Goal: Task Accomplishment & Management: Complete application form

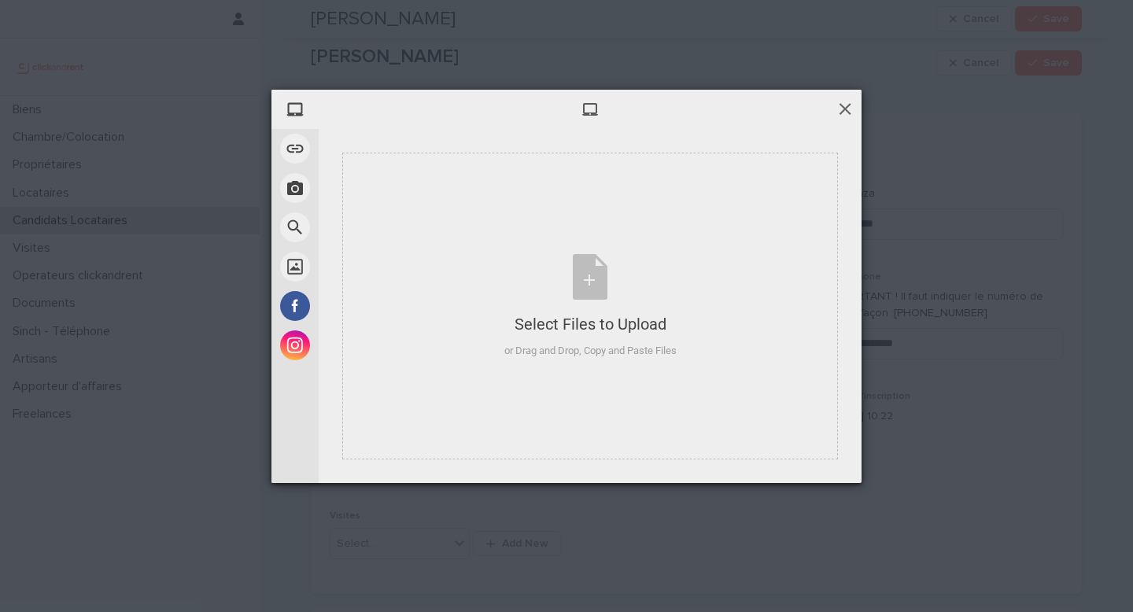
scroll to position [1075, 0]
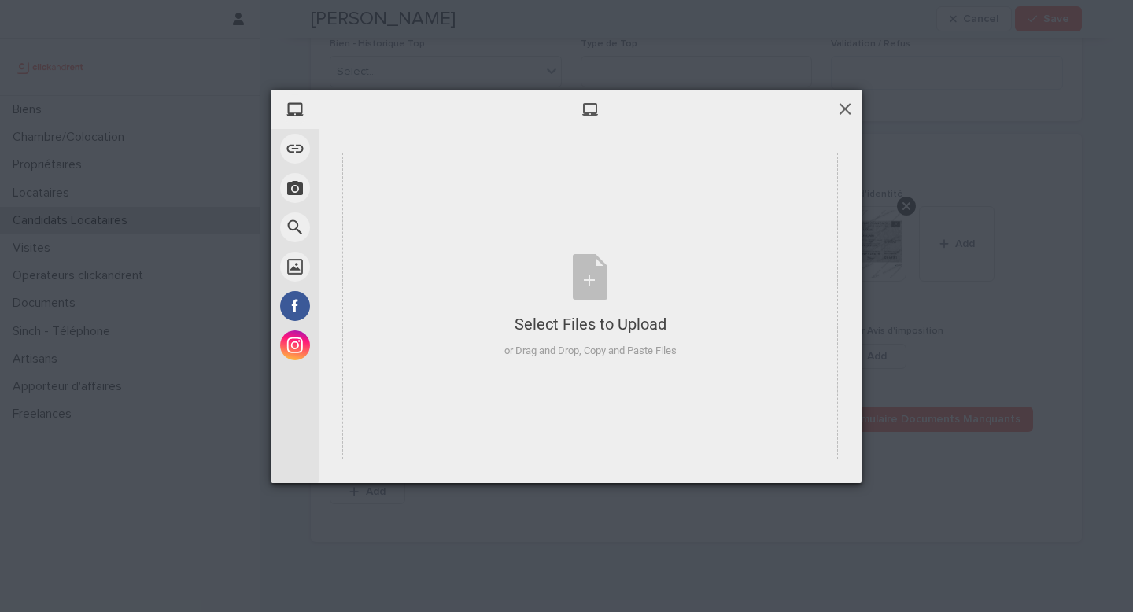
click at [851, 110] on span at bounding box center [844, 108] width 17 height 17
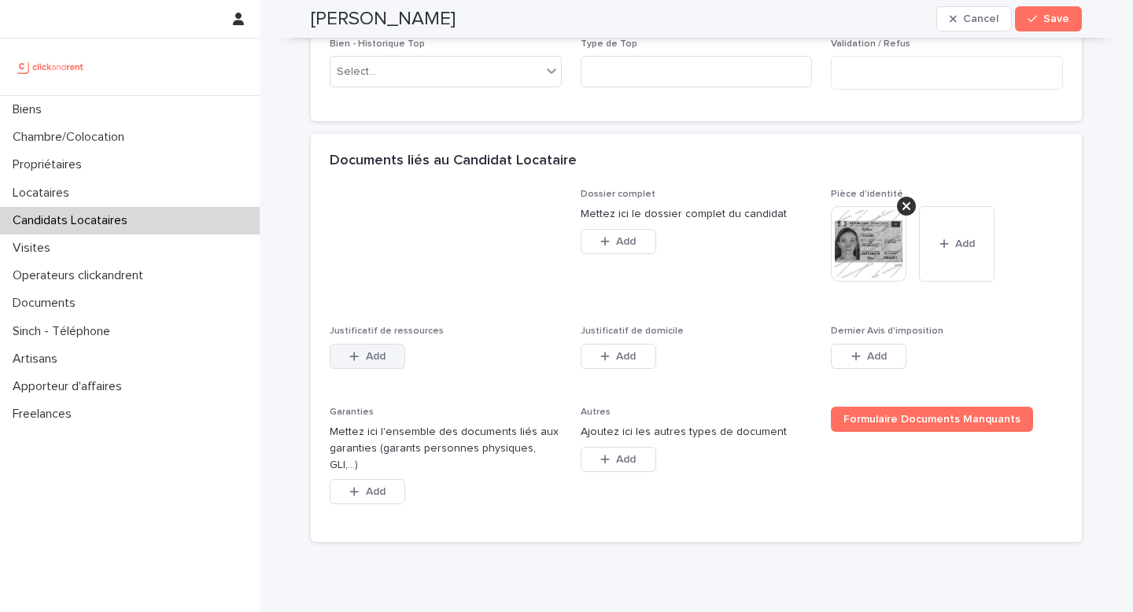
click at [360, 369] on button "Add" at bounding box center [368, 356] width 76 height 25
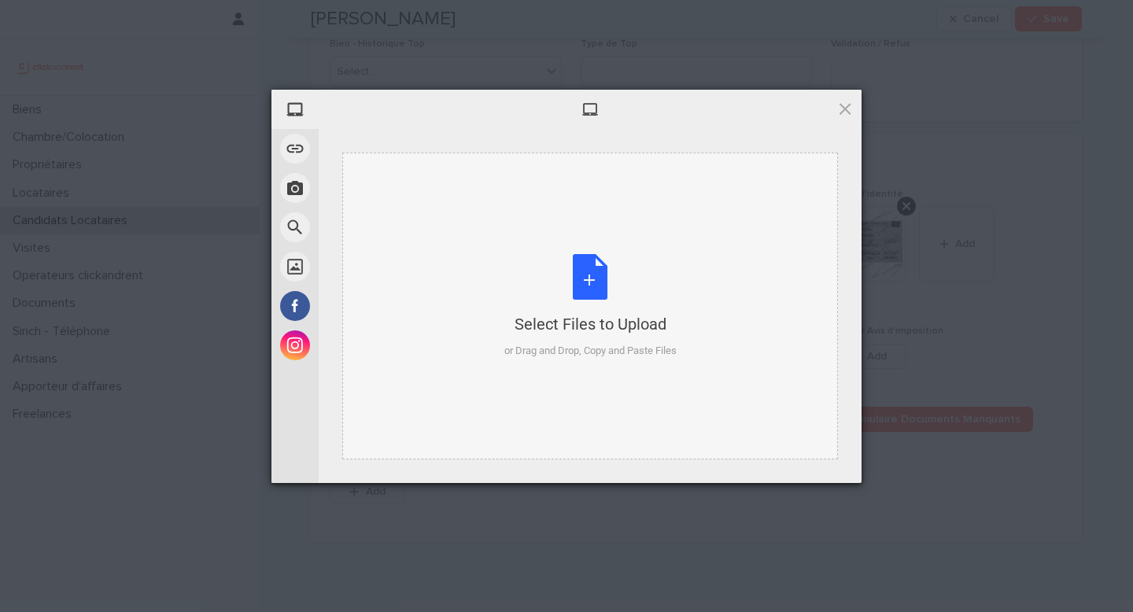
click at [449, 367] on div "Select Files to Upload or Drag and Drop, Copy and Paste Files" at bounding box center [590, 306] width 496 height 307
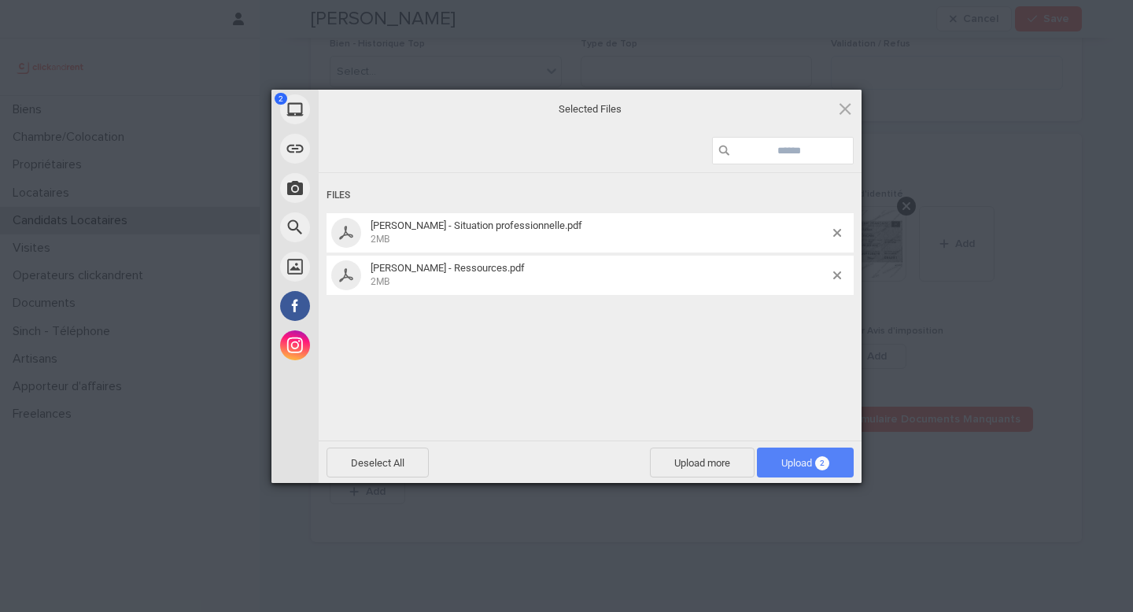
click at [822, 459] on span "2" at bounding box center [822, 463] width 14 height 14
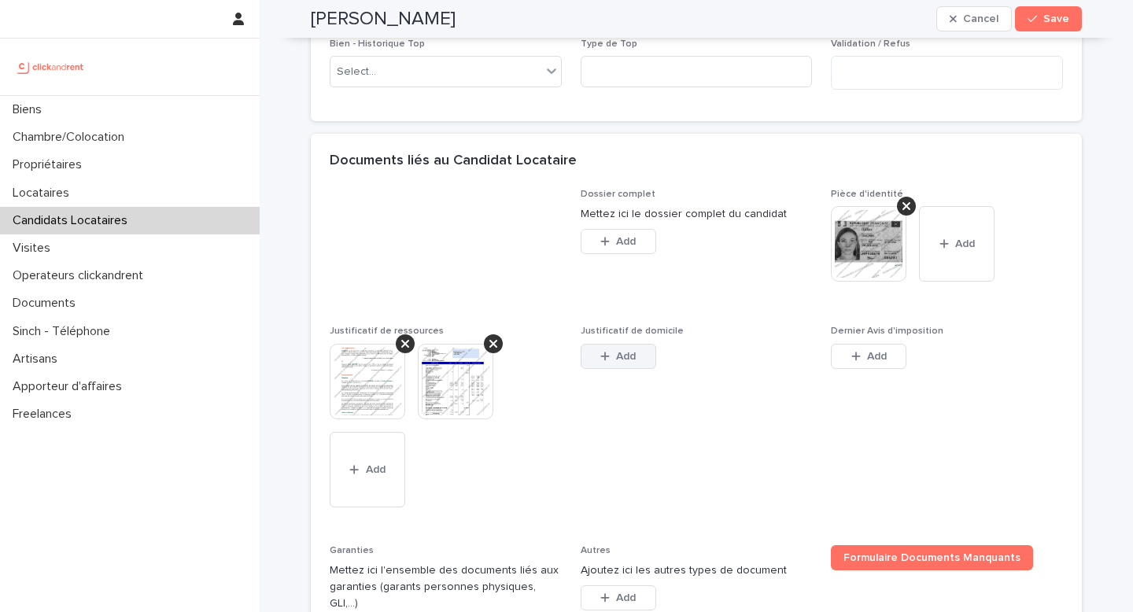
click at [600, 362] on icon "button" at bounding box center [604, 356] width 9 height 11
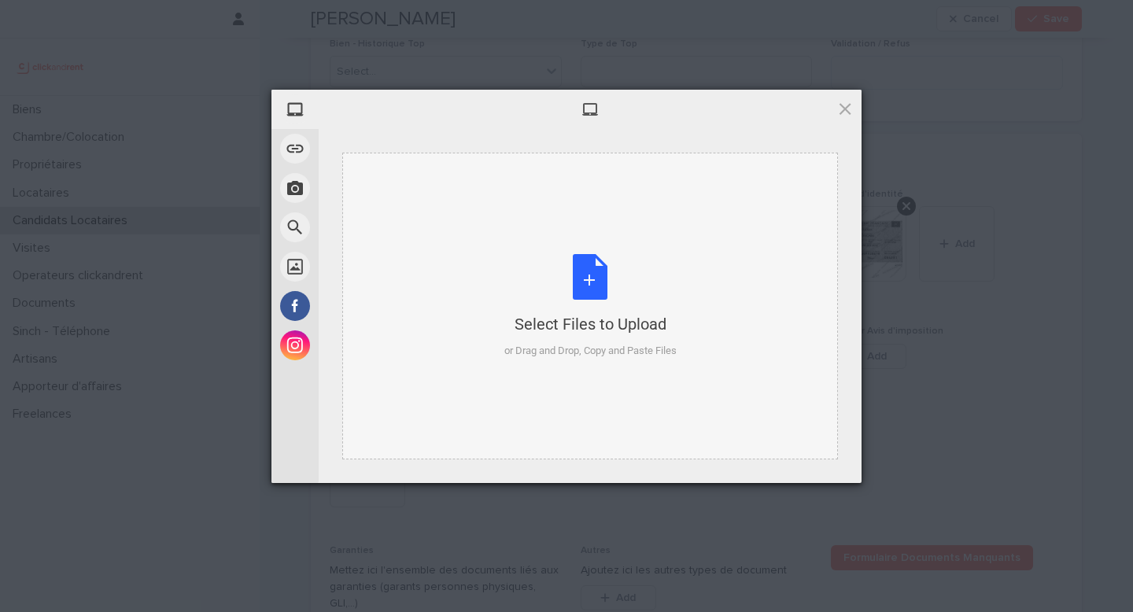
click at [609, 327] on div "Select Files to Upload" at bounding box center [590, 324] width 172 height 22
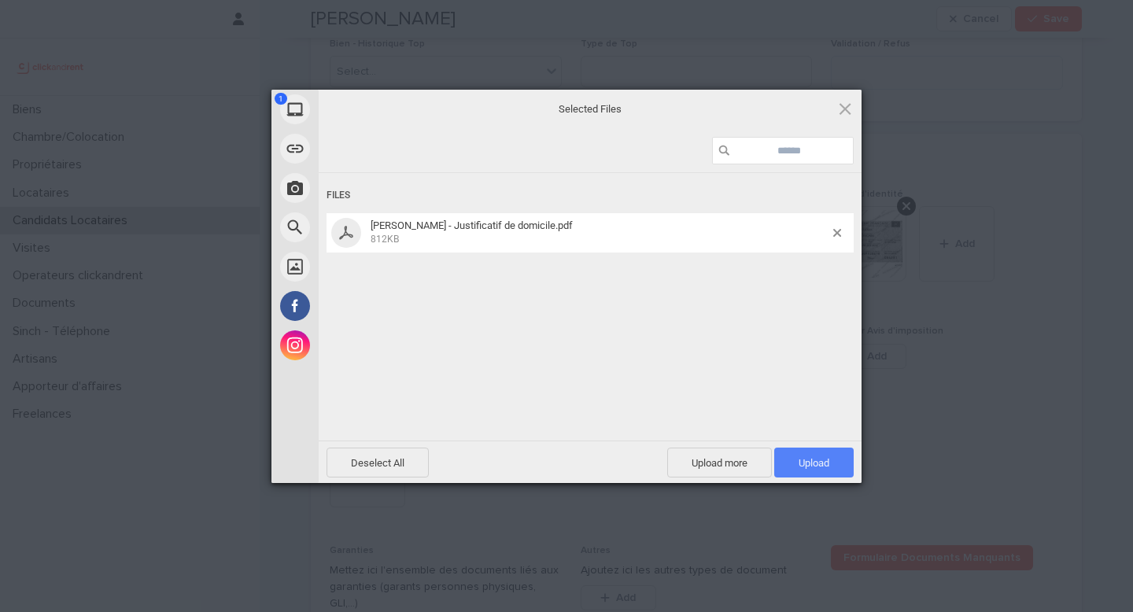
click at [818, 454] on span "Upload 1" at bounding box center [813, 463] width 79 height 30
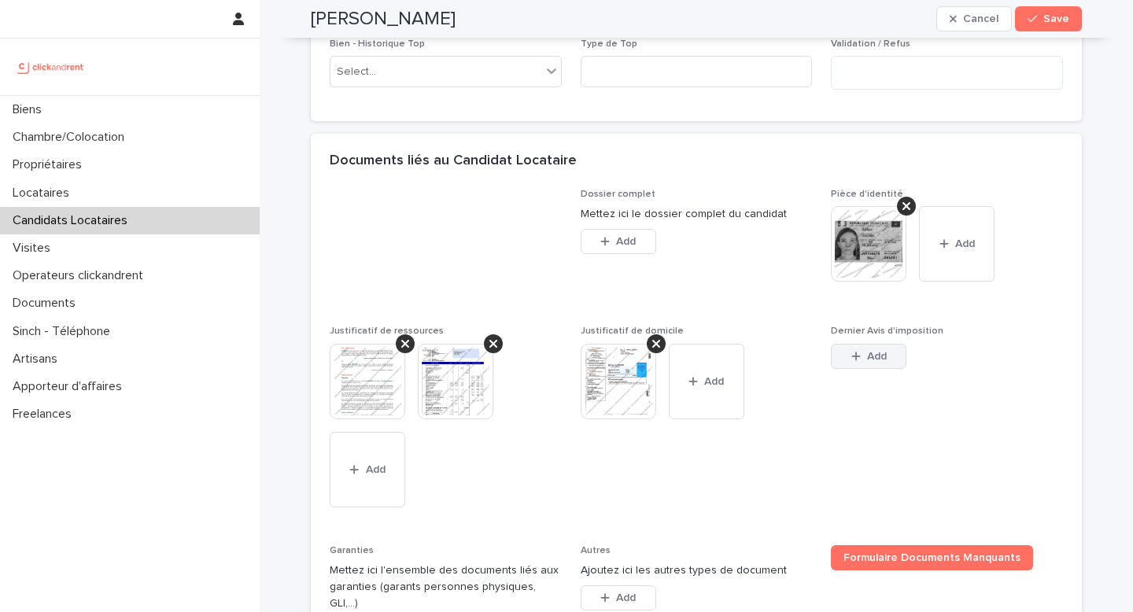
click at [844, 369] on button "Add" at bounding box center [869, 356] width 76 height 25
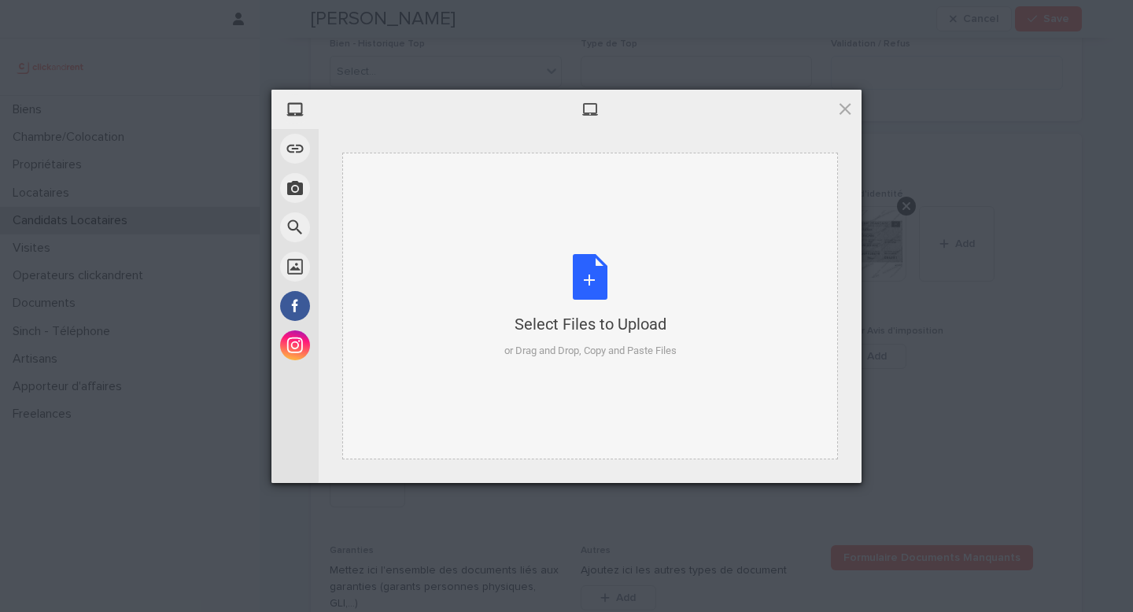
click at [625, 283] on div "Select Files to Upload or Drag and Drop, Copy and Paste Files" at bounding box center [590, 306] width 172 height 105
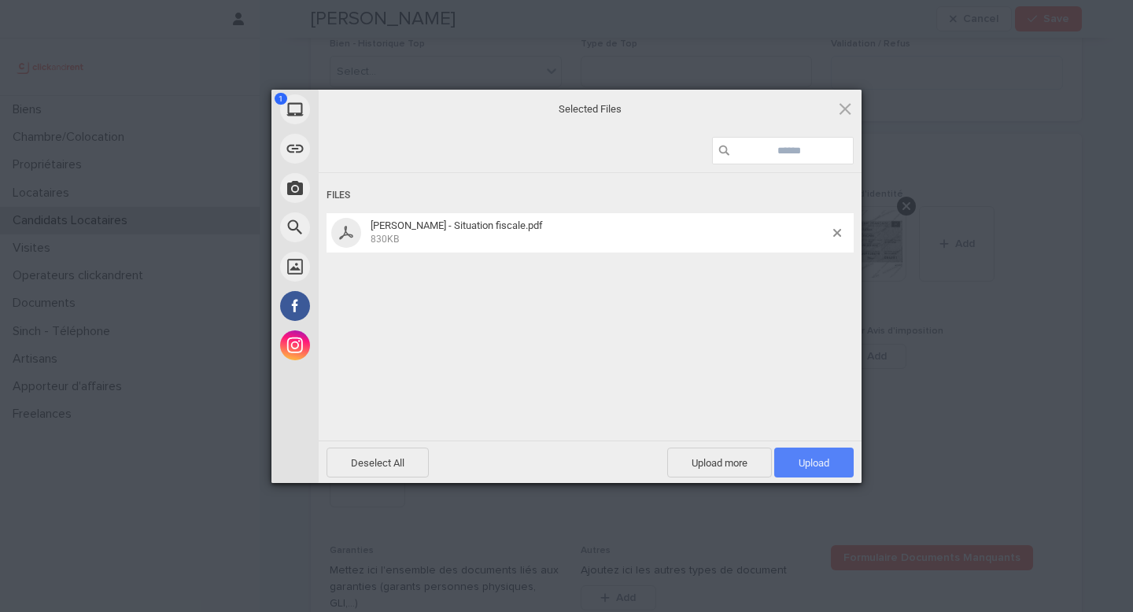
click at [811, 452] on span "Upload 1" at bounding box center [813, 463] width 79 height 30
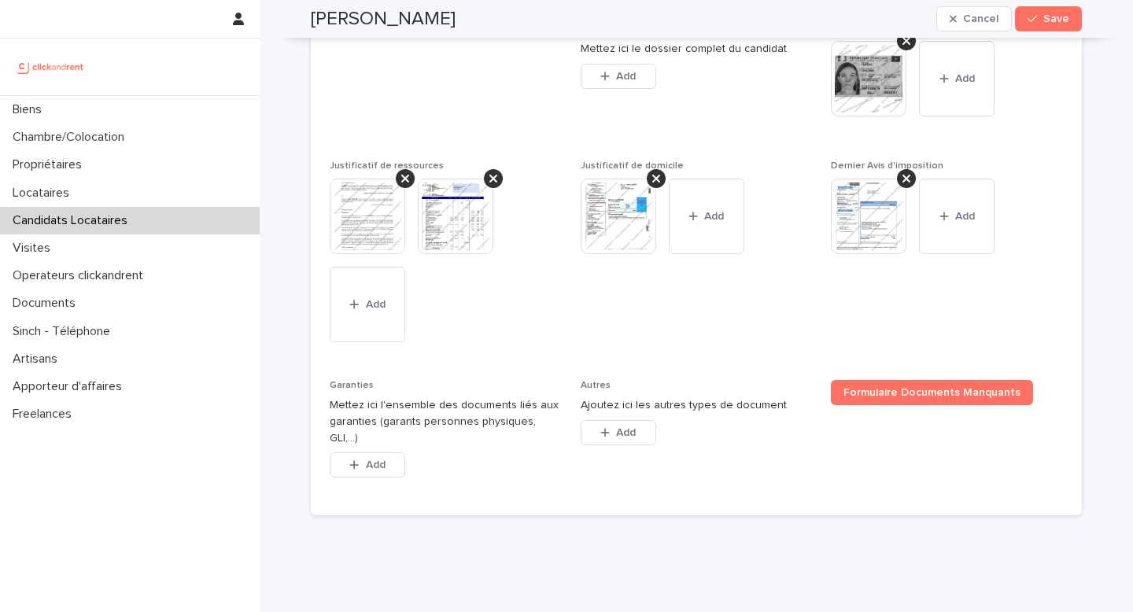
scroll to position [1292, 0]
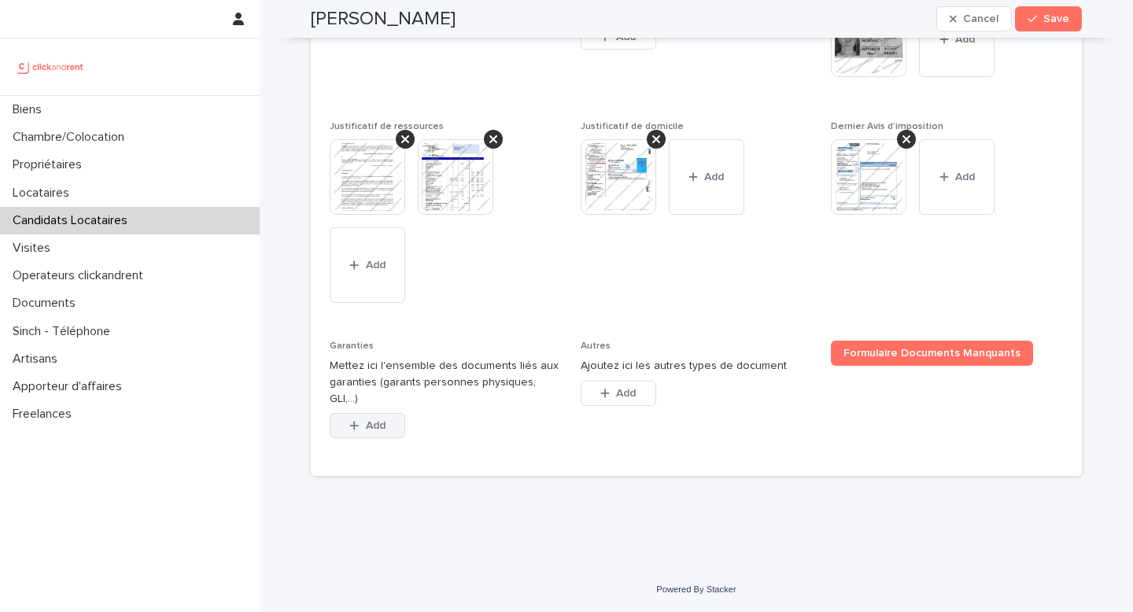
click at [363, 431] on button "Add" at bounding box center [368, 425] width 76 height 25
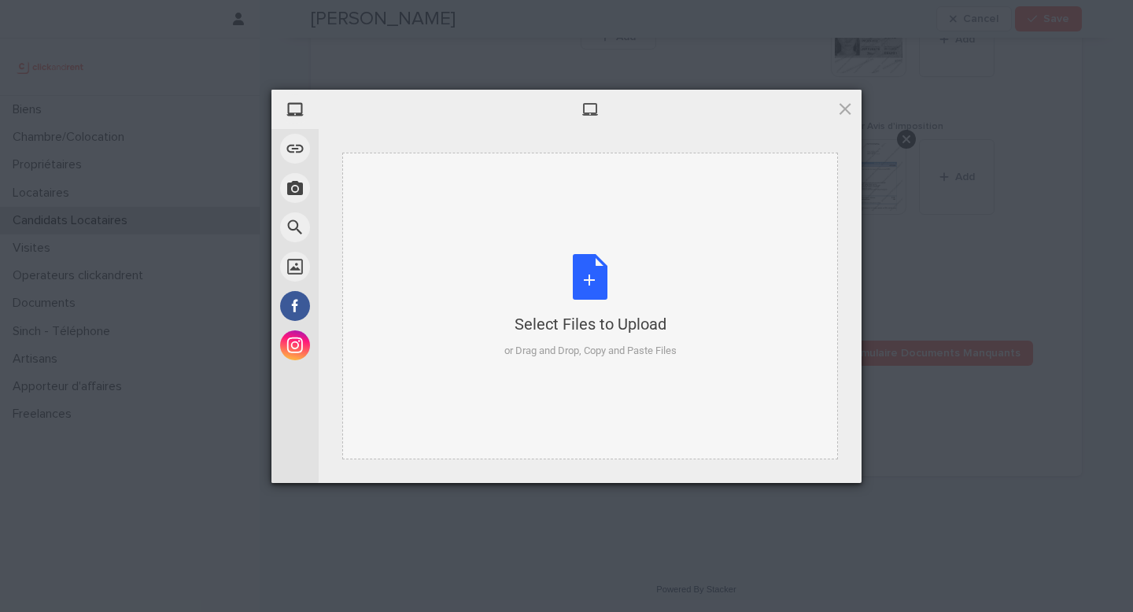
click at [578, 283] on div "Select Files to Upload or Drag and Drop, Copy and Paste Files" at bounding box center [590, 306] width 172 height 105
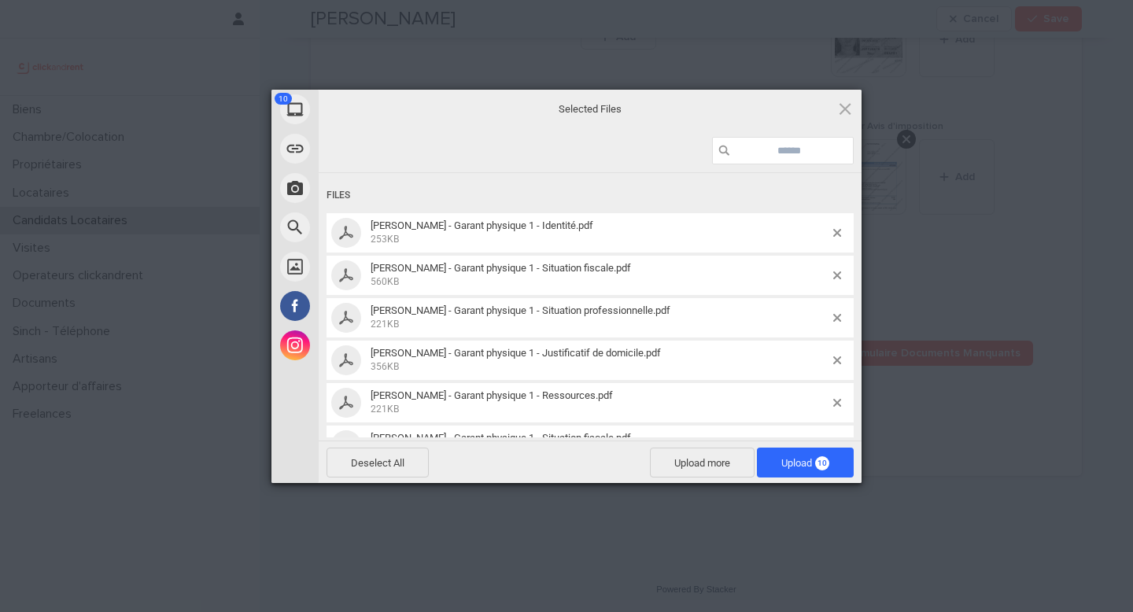
click at [785, 490] on div "Powered by Filestack" at bounding box center [566, 502] width 1133 height 39
click at [788, 471] on span "Upload 10" at bounding box center [805, 463] width 97 height 30
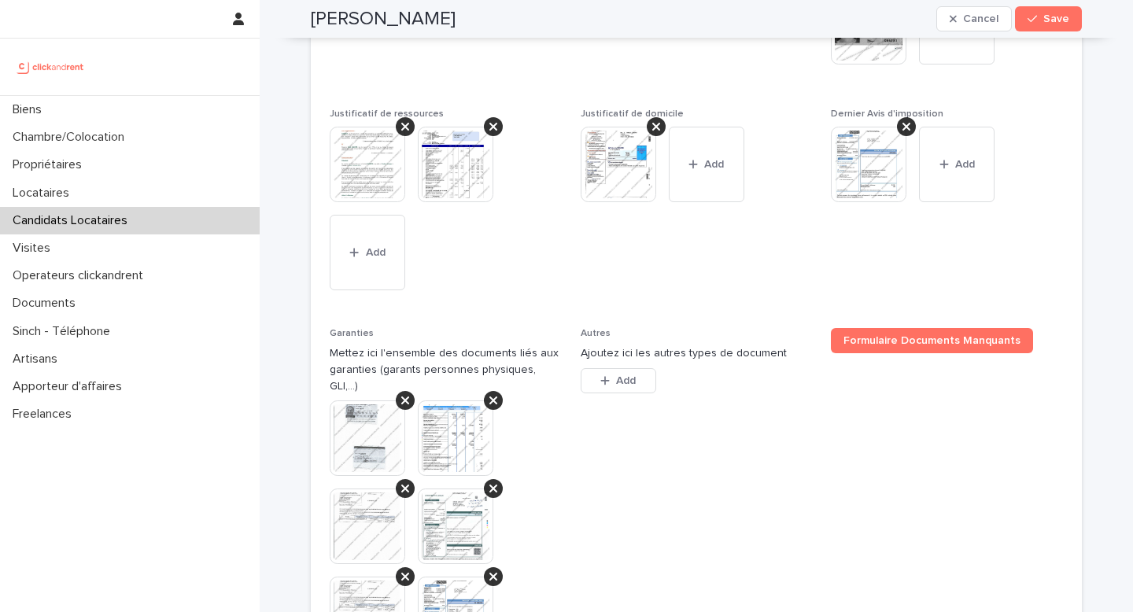
scroll to position [1783, 0]
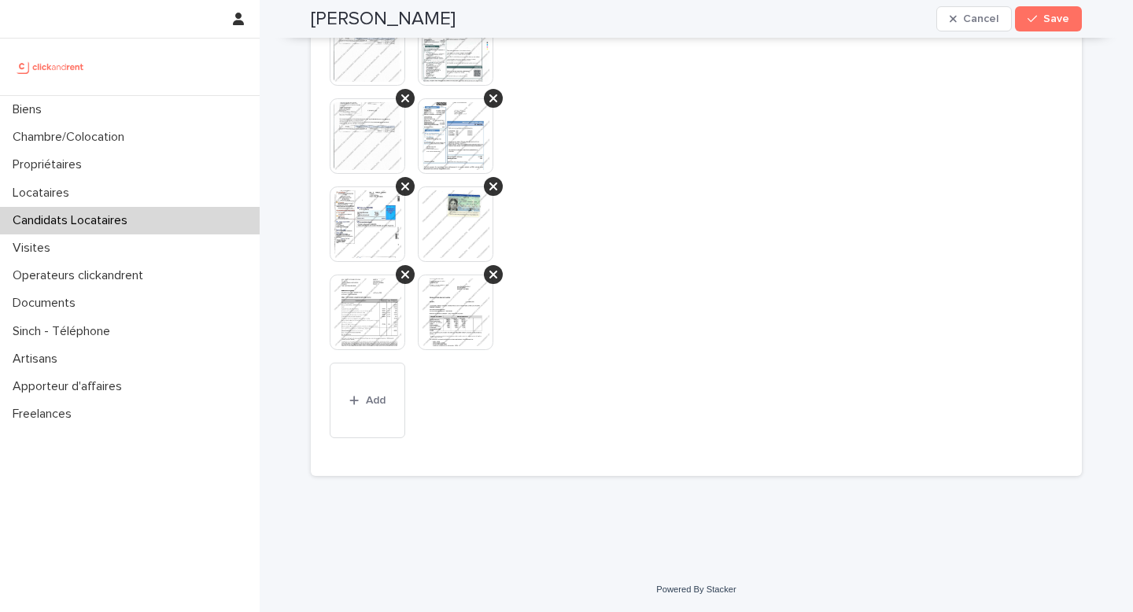
drag, startPoint x: 589, startPoint y: 361, endPoint x: 615, endPoint y: 419, distance: 63.8
drag, startPoint x: 551, startPoint y: 392, endPoint x: 293, endPoint y: 148, distance: 355.1
click at [508, 342] on div at bounding box center [446, 142] width 232 height 441
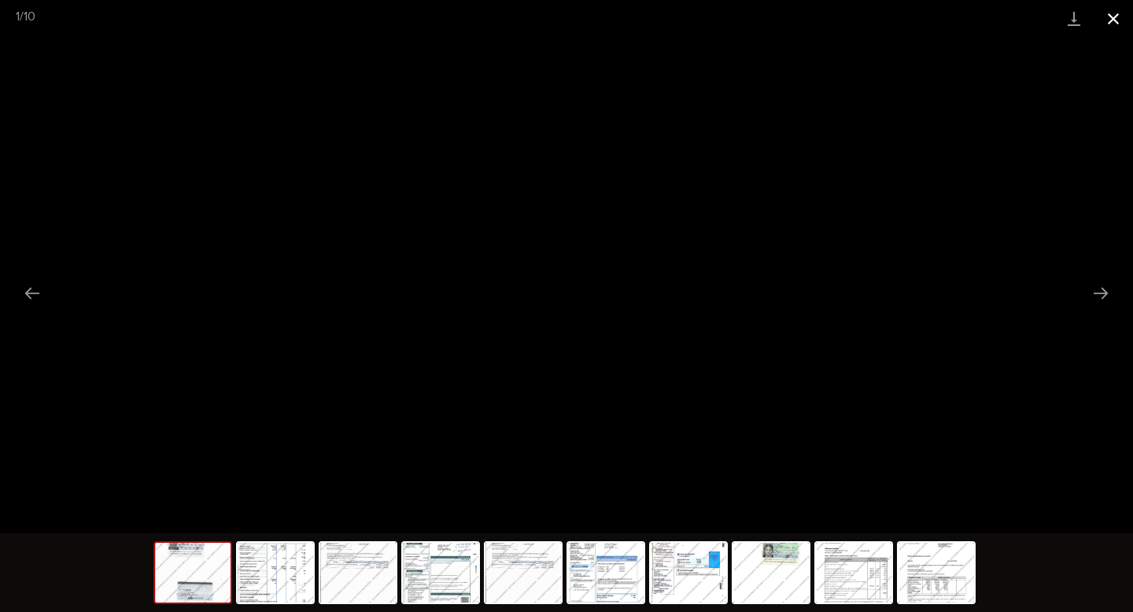
click at [1109, 20] on button "Close gallery" at bounding box center [1113, 18] width 39 height 37
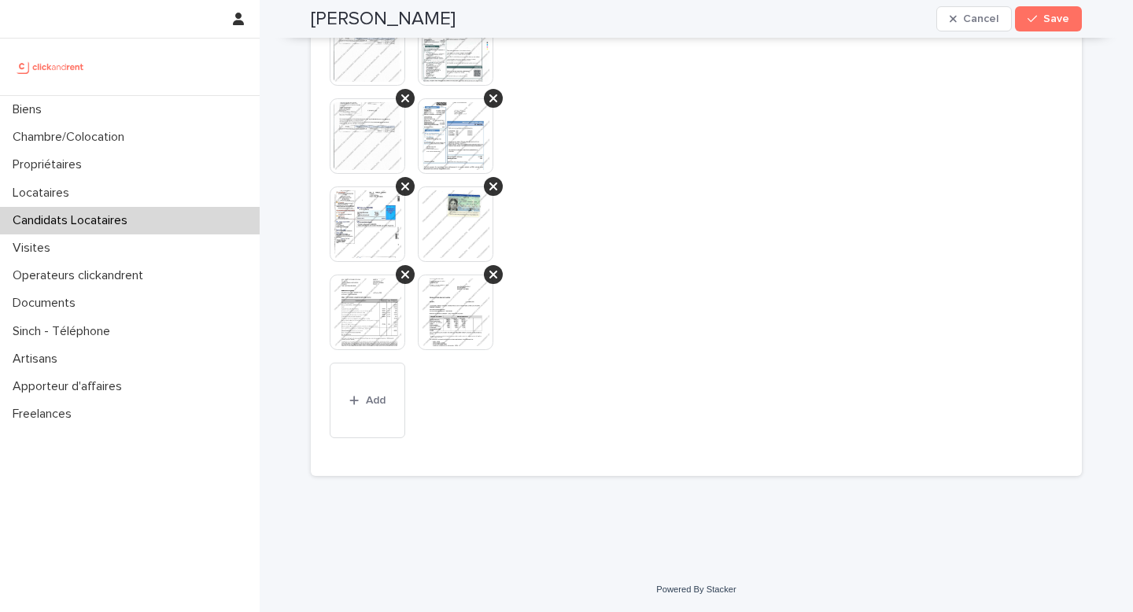
drag, startPoint x: 563, startPoint y: 393, endPoint x: 276, endPoint y: 167, distance: 365.3
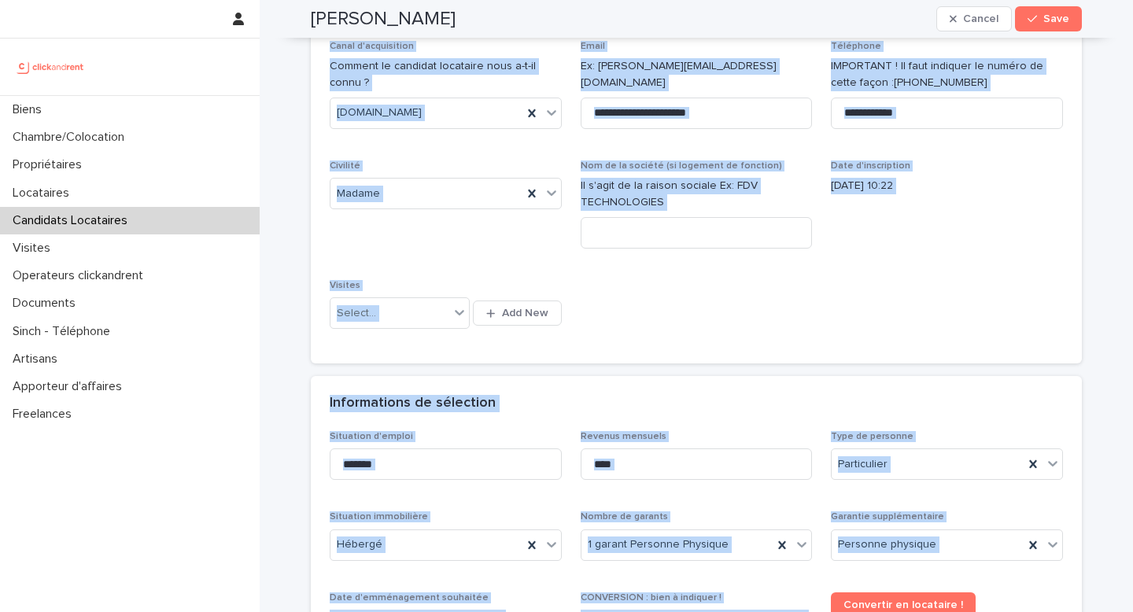
scroll to position [0, 0]
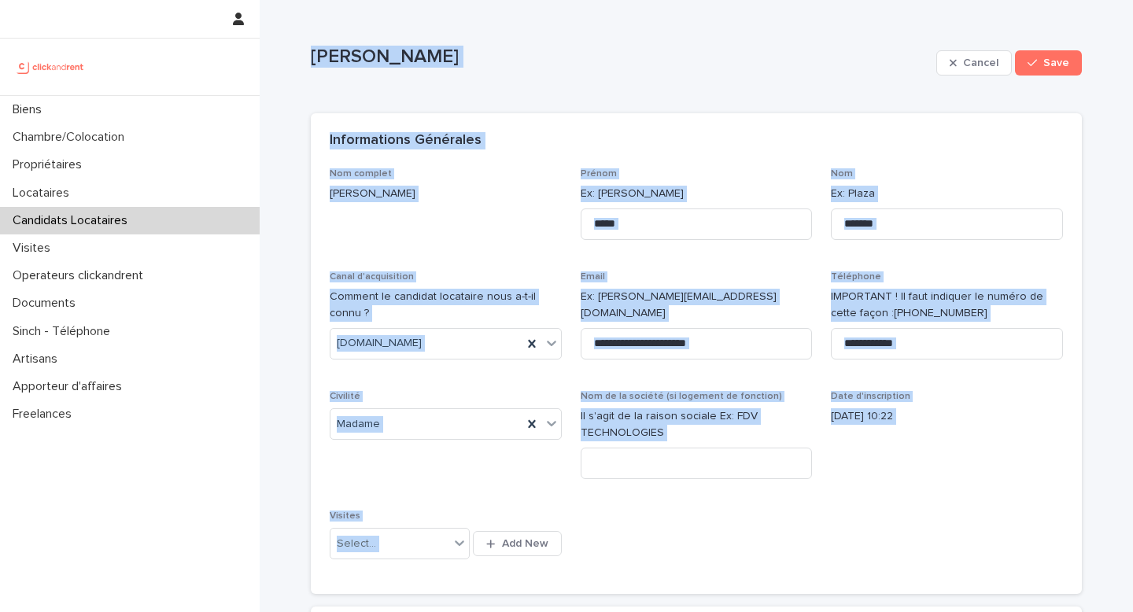
drag, startPoint x: 460, startPoint y: 345, endPoint x: 331, endPoint y: 48, distance: 324.6
copy div "Chloé Lemarié Cancel Save Sorry, there was an error saving your record. Please …"
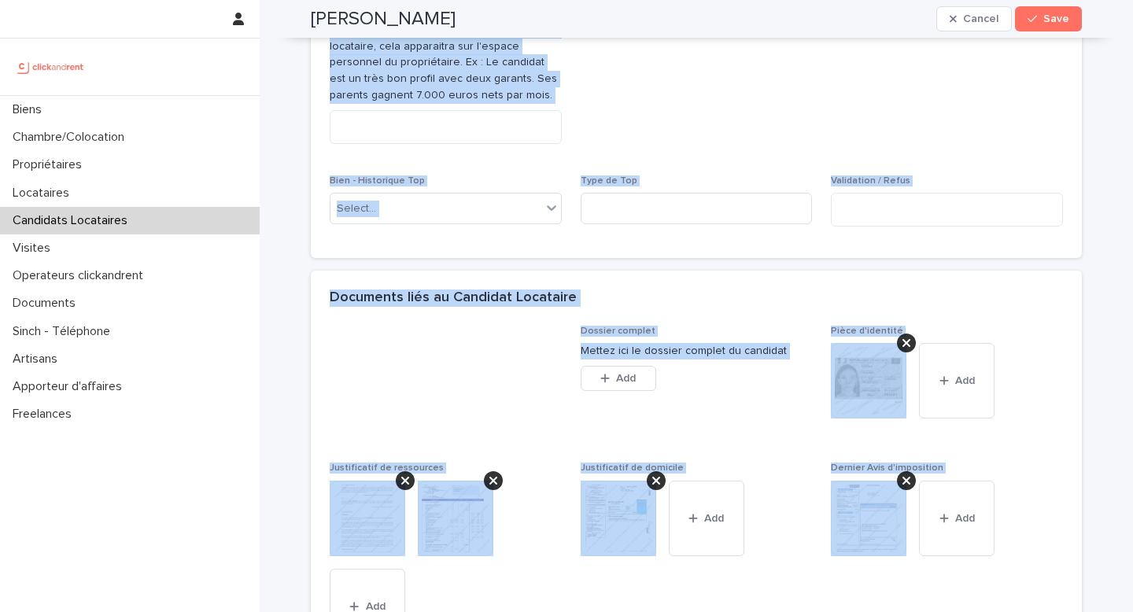
scroll to position [1008, 0]
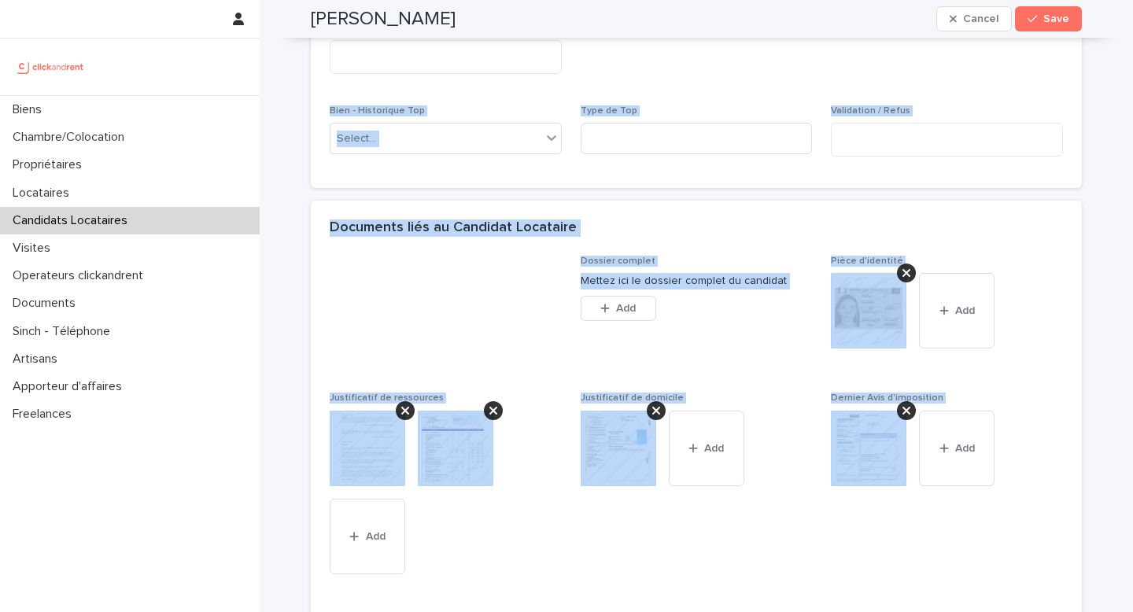
drag, startPoint x: 1056, startPoint y: 13, endPoint x: 1022, endPoint y: 108, distance: 100.3
click at [1022, 108] on div "**********" at bounding box center [696, 121] width 771 height 2259
click at [1020, 87] on span "Refus par le propriétaire" at bounding box center [947, 11] width 232 height 152
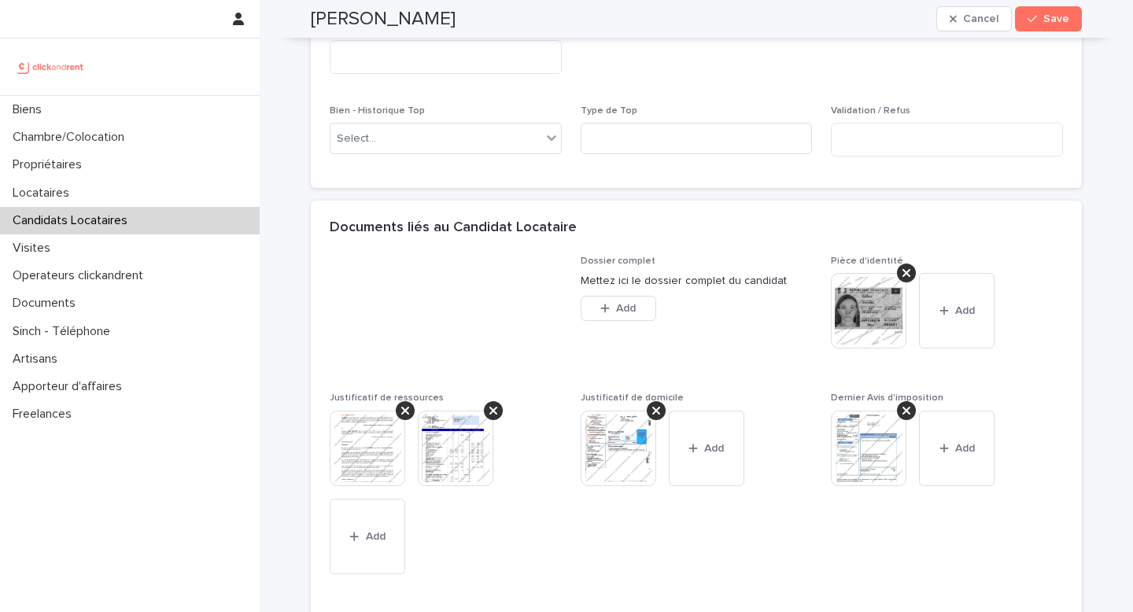
drag, startPoint x: 1037, startPoint y: 27, endPoint x: 436, endPoint y: 69, distance: 602.7
click at [1037, 27] on button "Save" at bounding box center [1048, 18] width 67 height 25
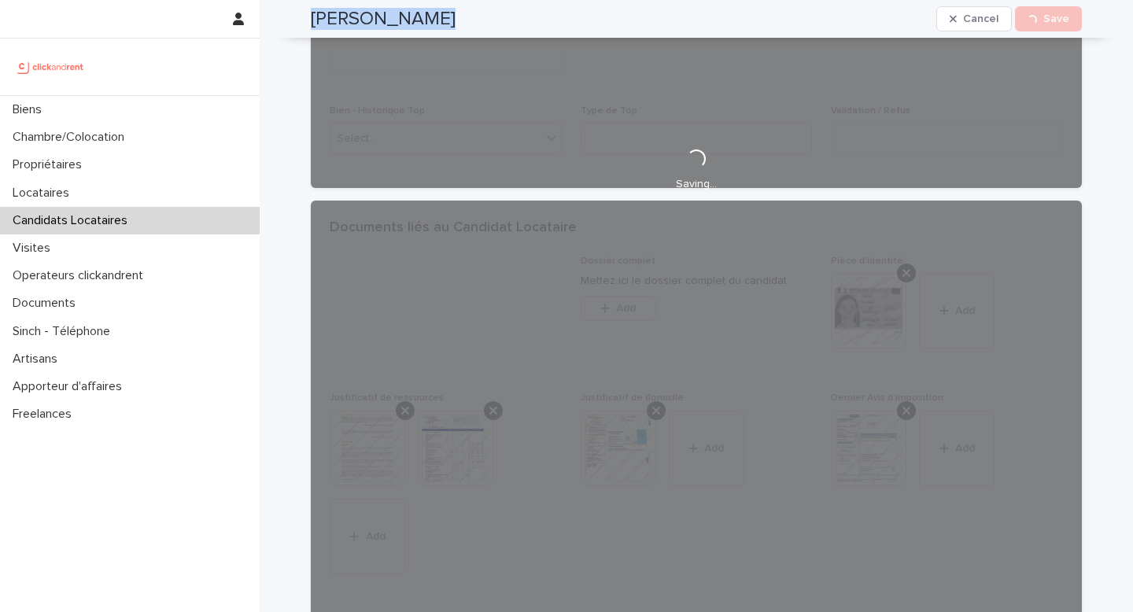
scroll to position [681, 0]
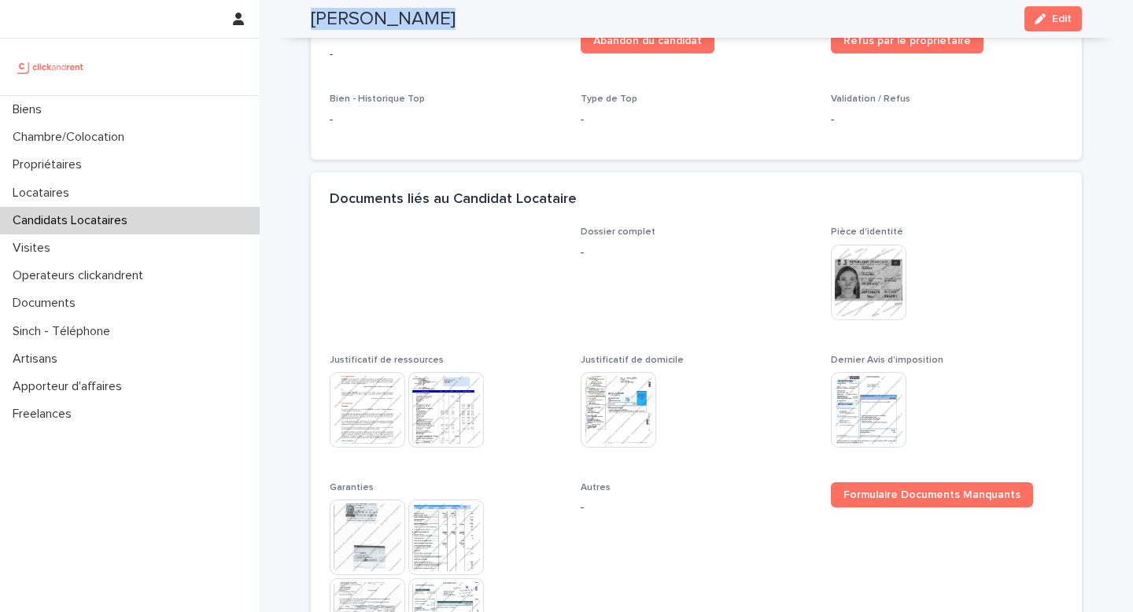
drag, startPoint x: 437, startPoint y: 21, endPoint x: 301, endPoint y: 24, distance: 135.4
click at [301, 24] on div "Chloé Lemarié Edit" at bounding box center [696, 19] width 847 height 38
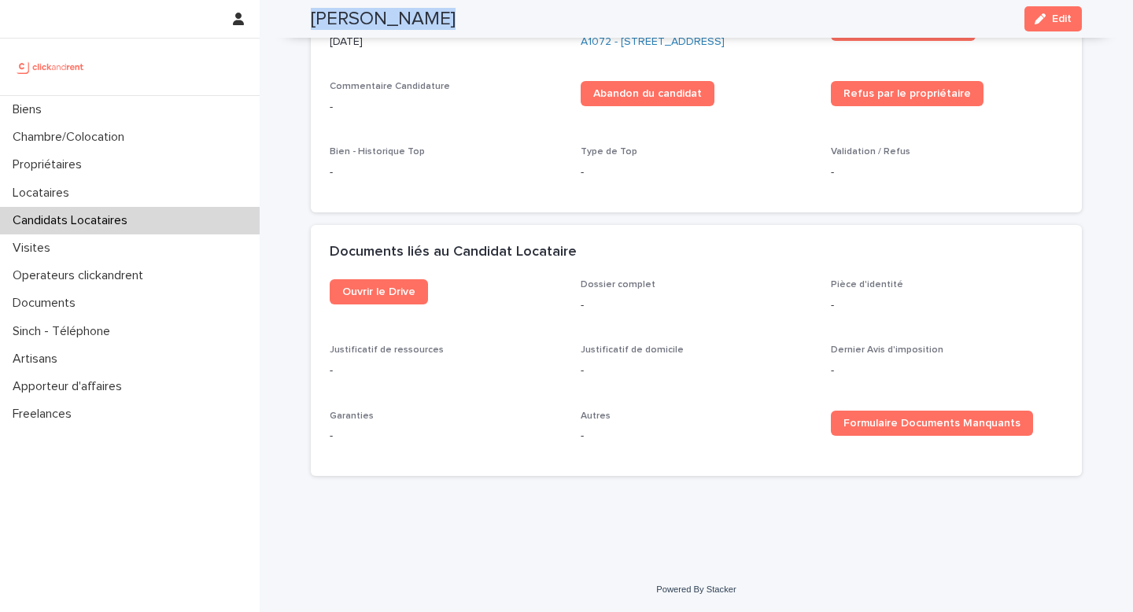
scroll to position [430, 0]
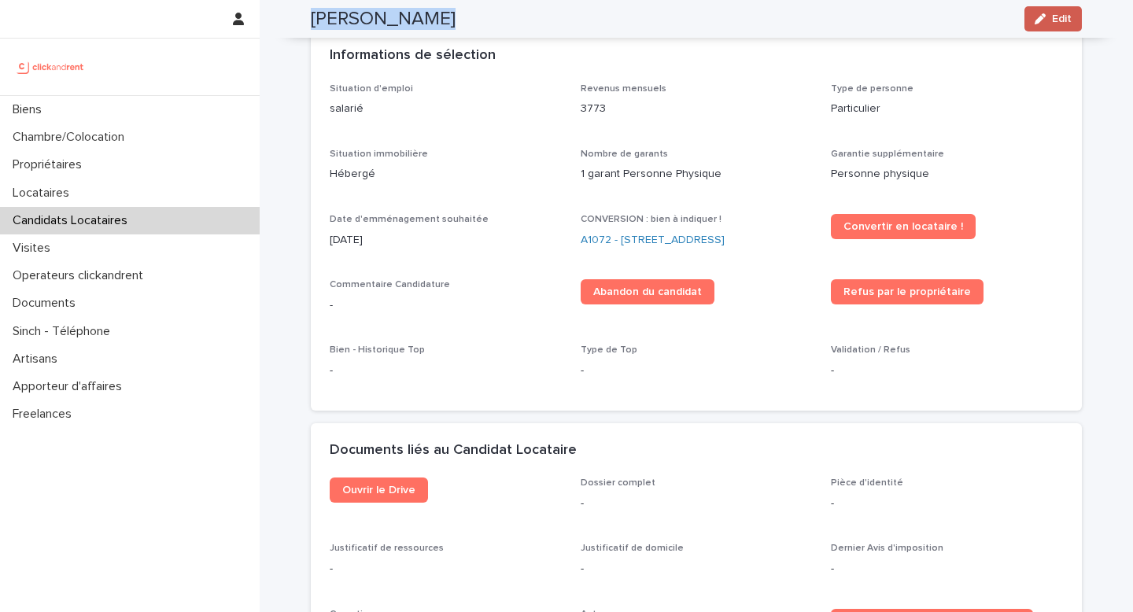
click at [1048, 11] on button "Edit" at bounding box center [1053, 18] width 57 height 25
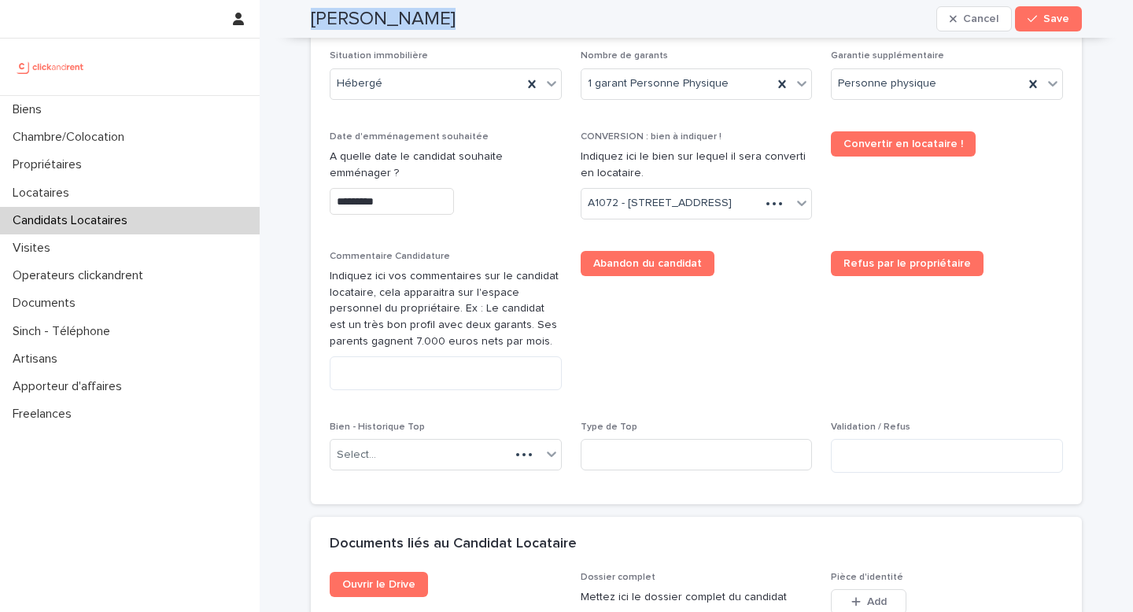
scroll to position [694, 0]
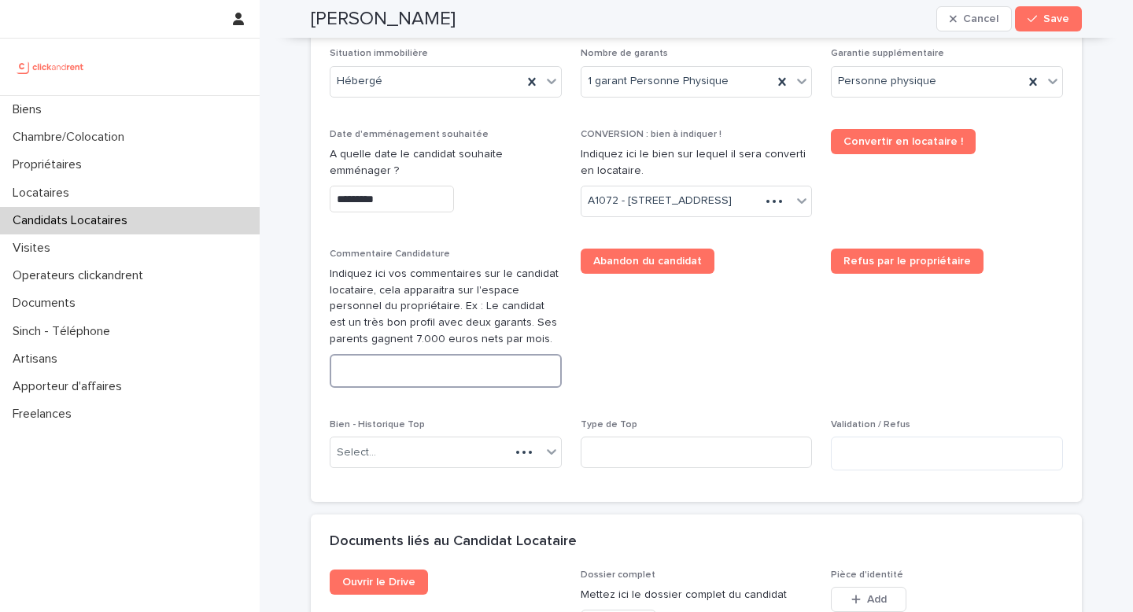
click at [441, 388] on textarea at bounding box center [446, 371] width 232 height 34
paste textarea "**********"
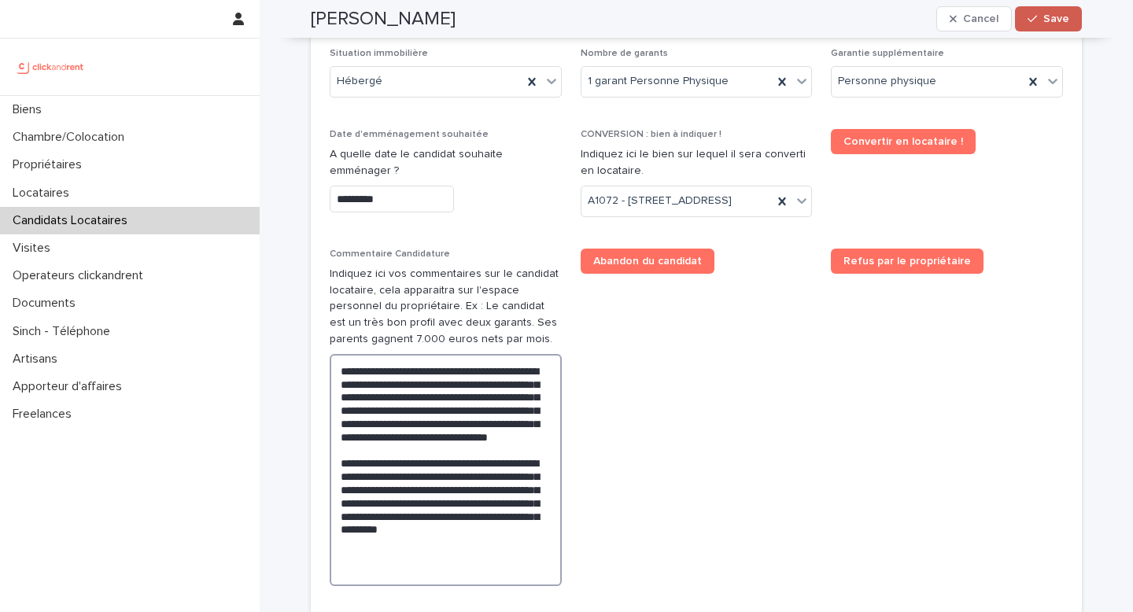
type textarea "**********"
click at [1052, 24] on button "Save" at bounding box center [1048, 18] width 67 height 25
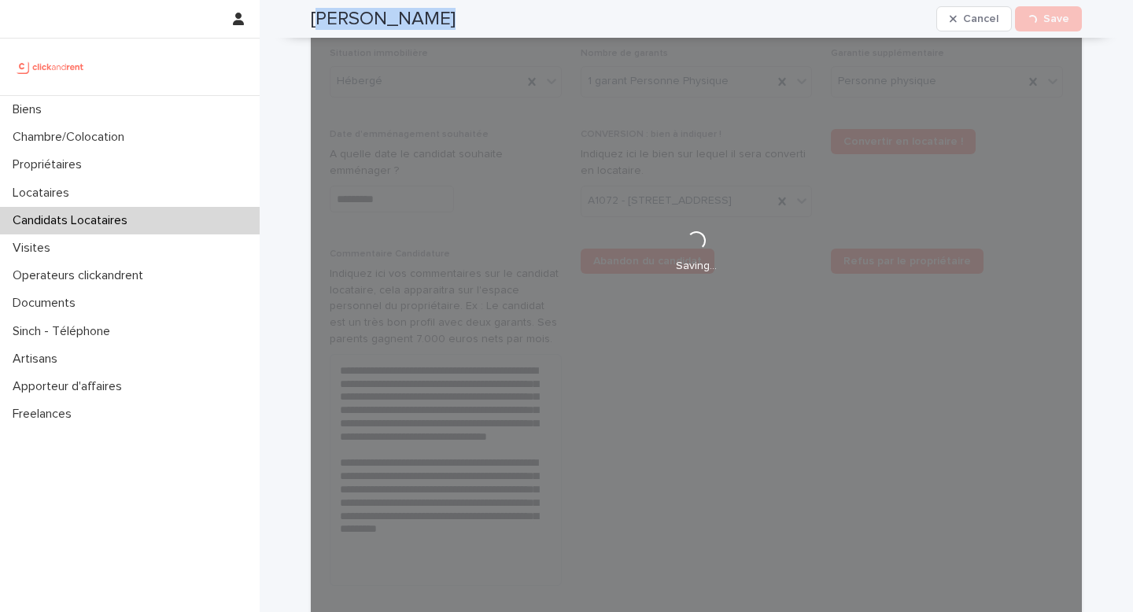
scroll to position [456, 0]
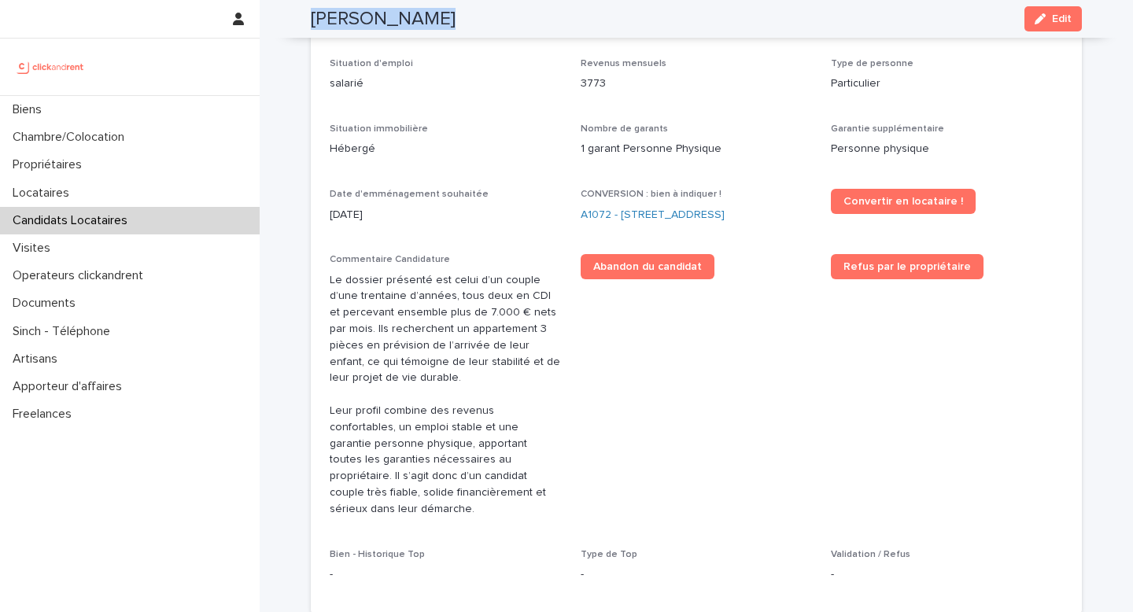
drag, startPoint x: 428, startPoint y: 27, endPoint x: 309, endPoint y: 11, distance: 119.9
click at [311, 10] on div "Chloé Lemarié Edit" at bounding box center [696, 19] width 771 height 38
copy h2 "[PERSON_NAME]"
click at [615, 207] on link "A1072 - [STREET_ADDRESS]" at bounding box center [653, 215] width 144 height 17
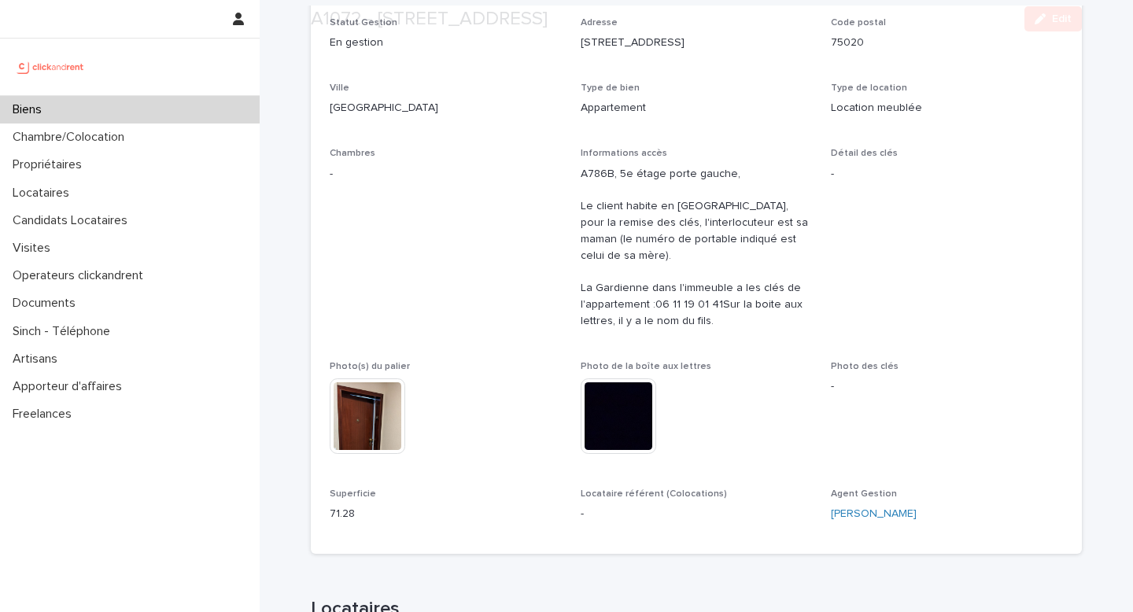
scroll to position [345, 0]
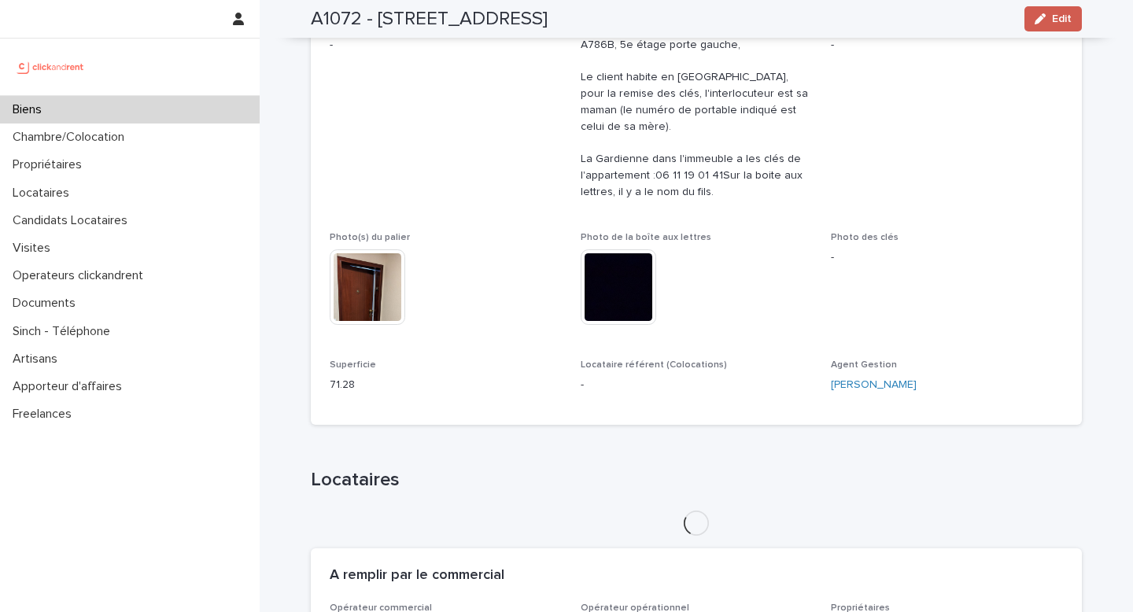
click at [1059, 12] on button "Edit" at bounding box center [1053, 18] width 57 height 25
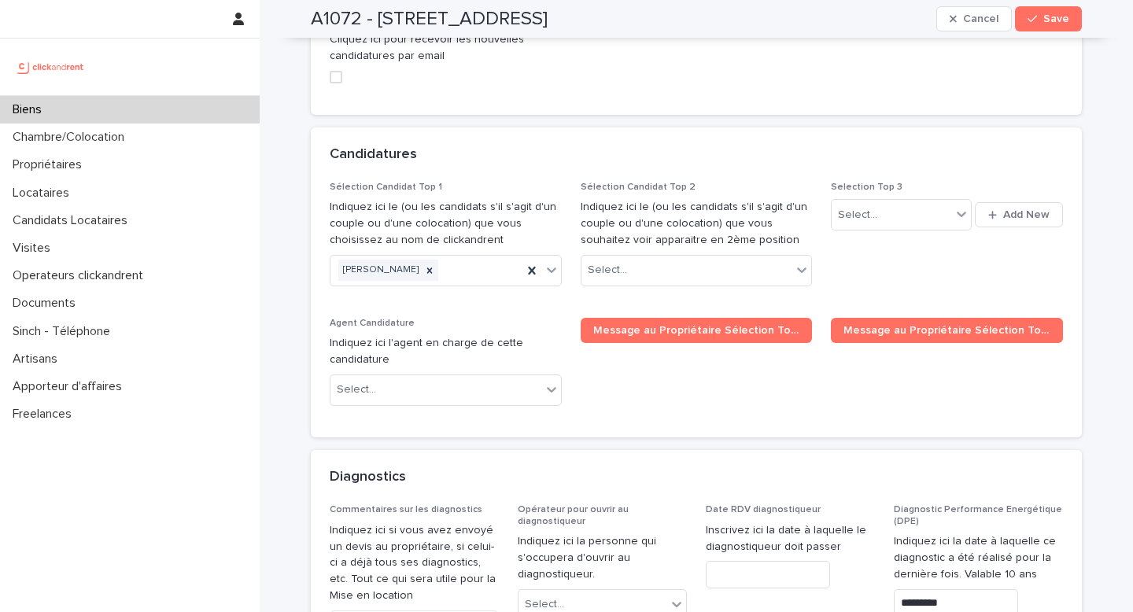
scroll to position [7938, 0]
click at [670, 257] on div "Select..." at bounding box center [687, 270] width 211 height 26
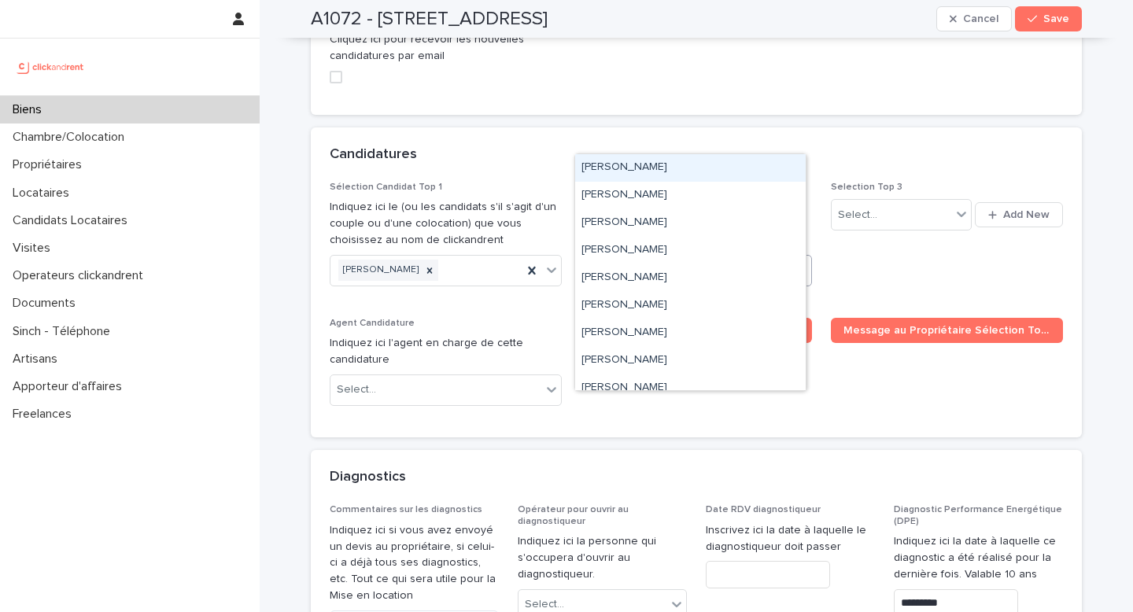
paste input "**********"
type input "**********"
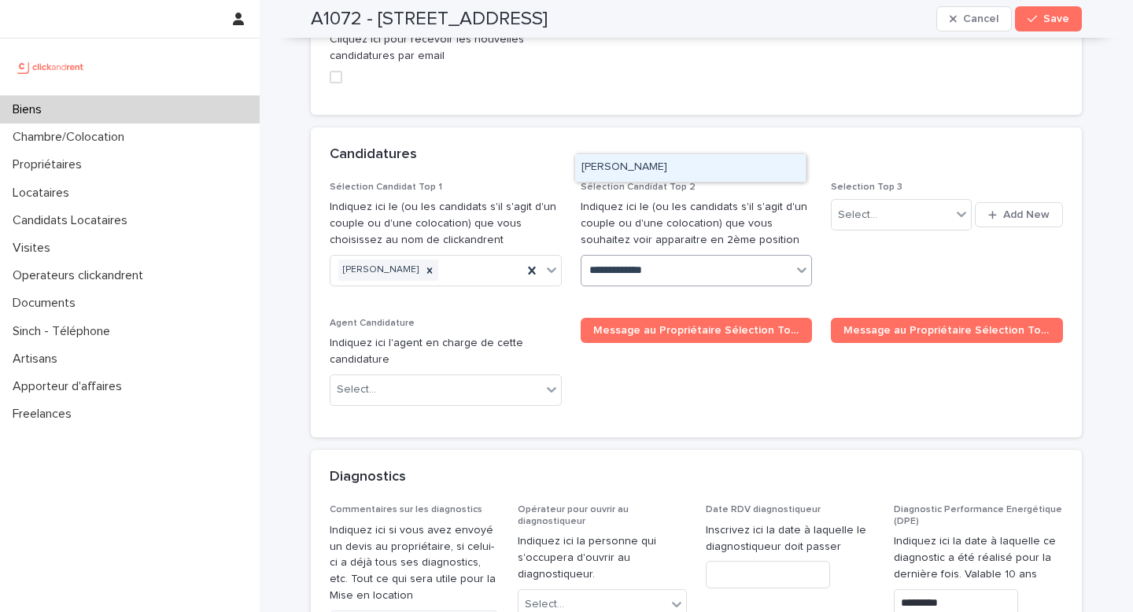
click at [662, 168] on div "[PERSON_NAME]" at bounding box center [690, 168] width 231 height 28
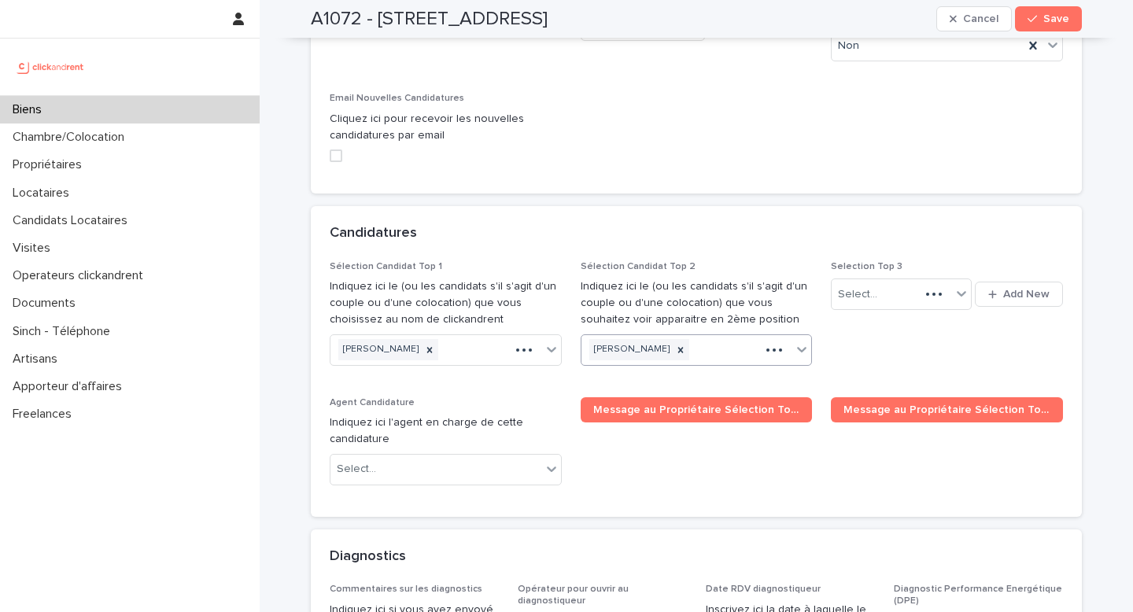
paste input "**********"
type input "**********"
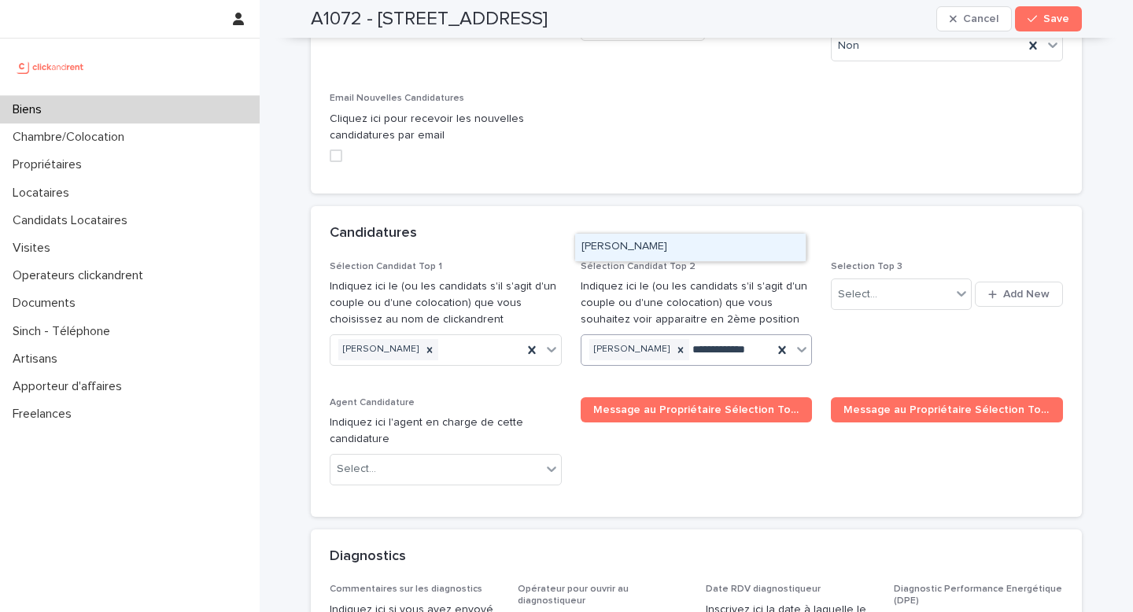
click at [683, 249] on div "[PERSON_NAME]" at bounding box center [690, 248] width 231 height 28
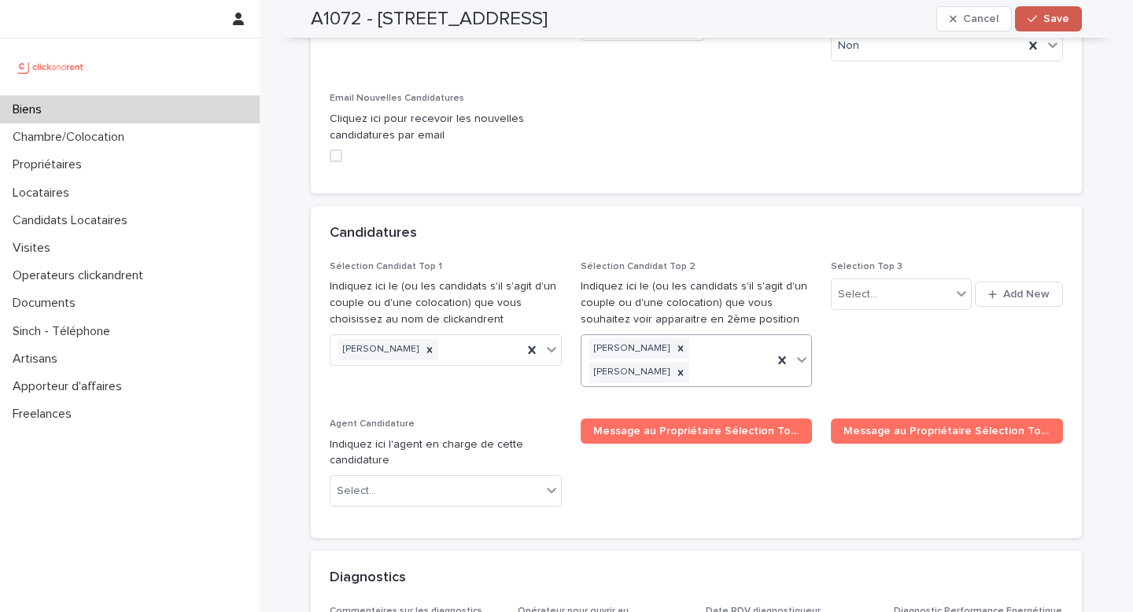
click at [1028, 20] on icon "button" at bounding box center [1032, 18] width 9 height 11
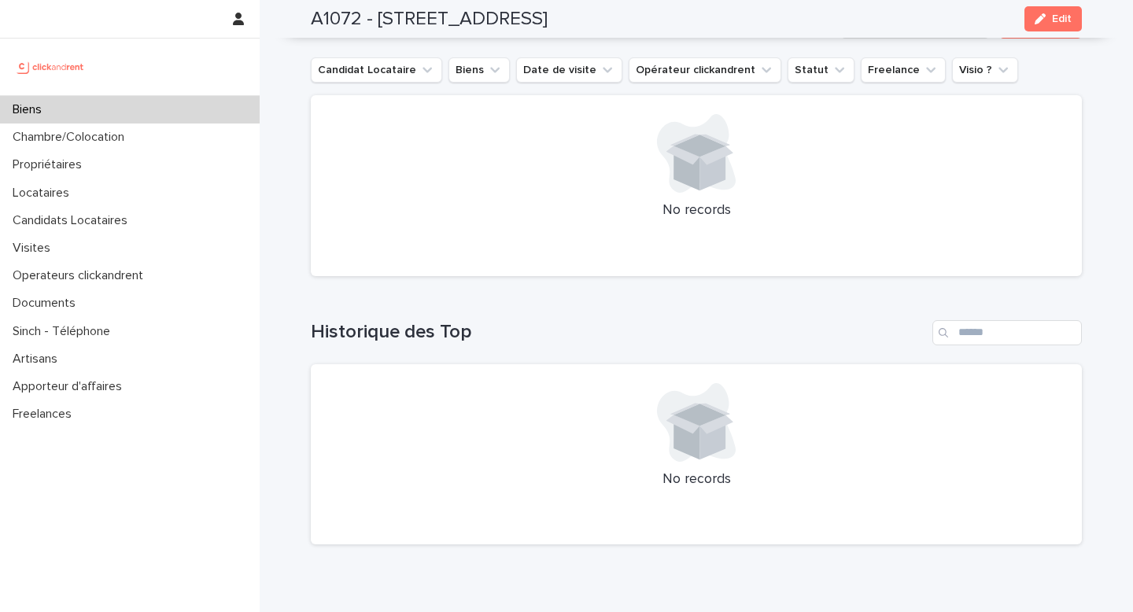
scroll to position [6239, 0]
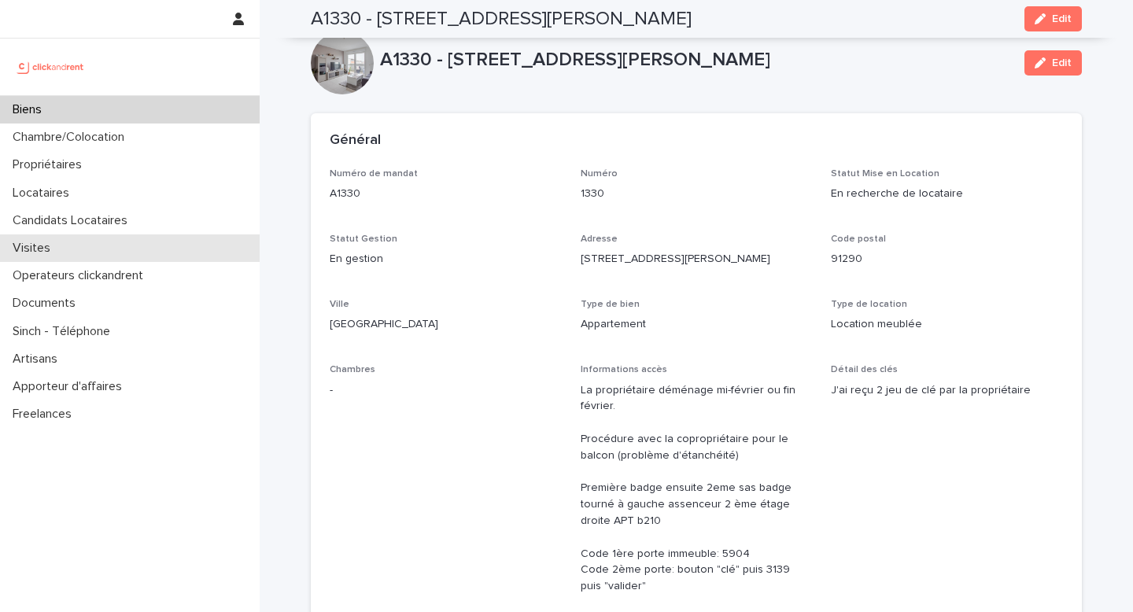
scroll to position [1287, 0]
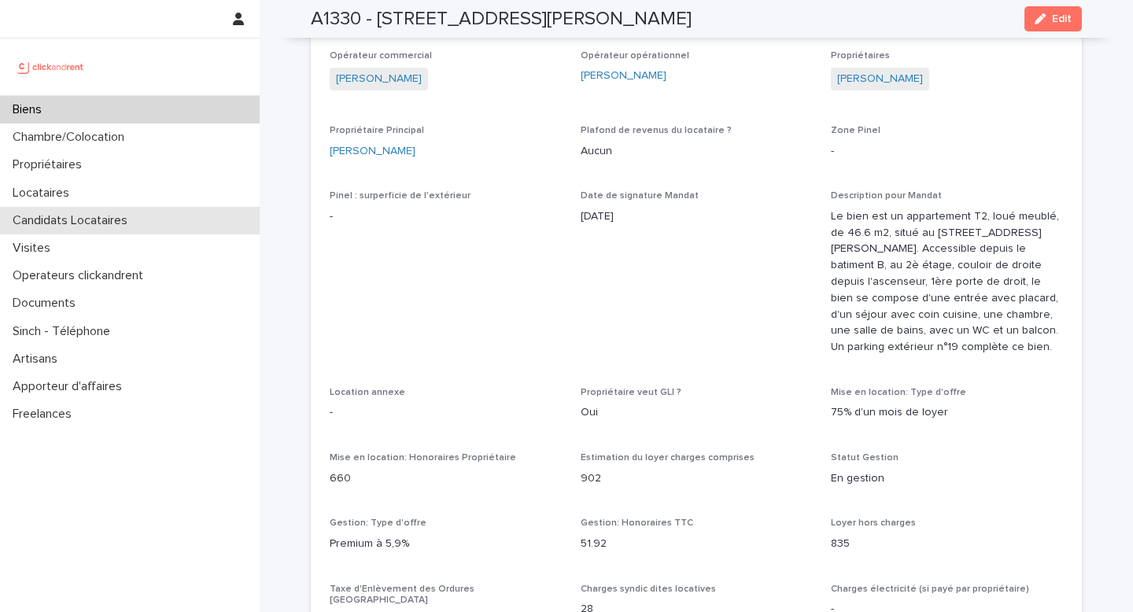
click at [79, 221] on p "Candidats Locataires" at bounding box center [73, 220] width 134 height 15
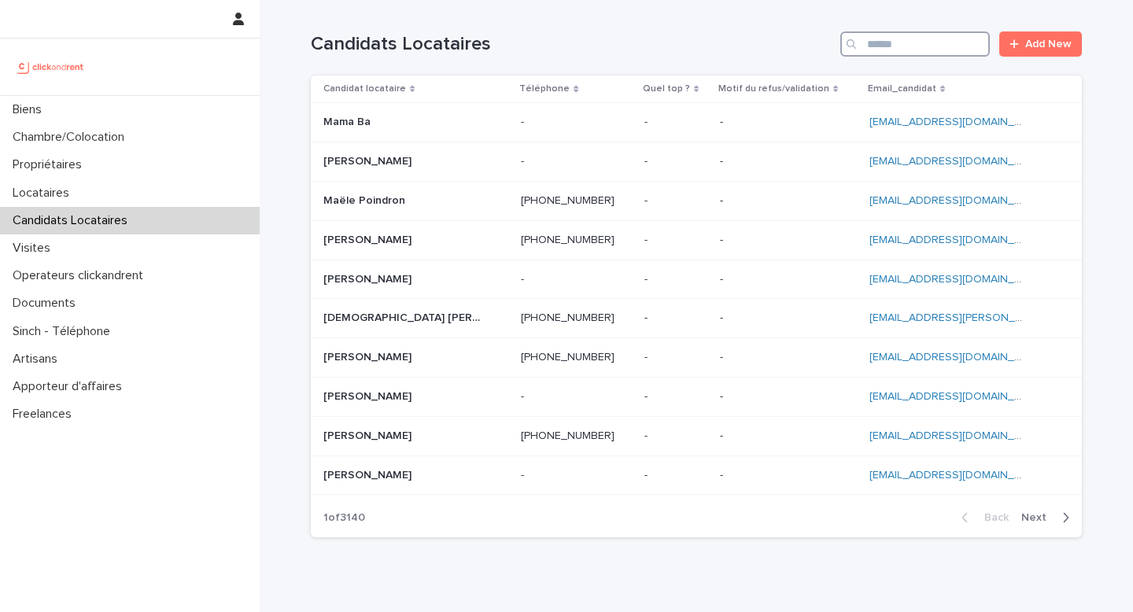
click at [899, 46] on input "Search" at bounding box center [915, 43] width 150 height 25
paste input "**********"
type input "**********"
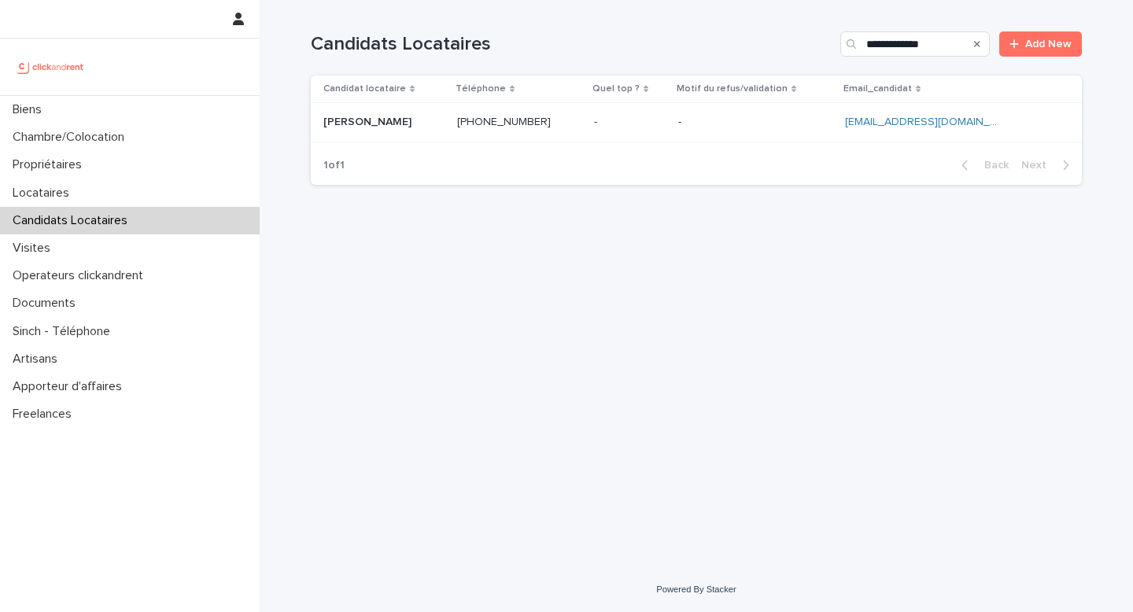
click at [445, 126] on p at bounding box center [383, 122] width 121 height 13
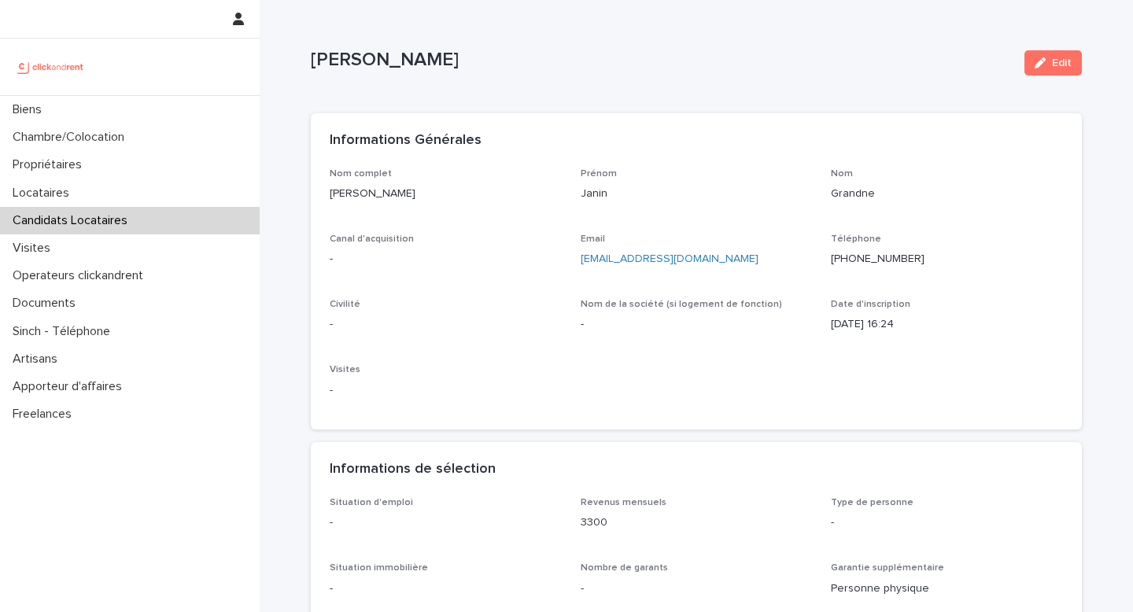
drag, startPoint x: 1052, startPoint y: 62, endPoint x: 586, endPoint y: 5, distance: 469.4
click at [1052, 62] on span "Edit" at bounding box center [1062, 62] width 20 height 11
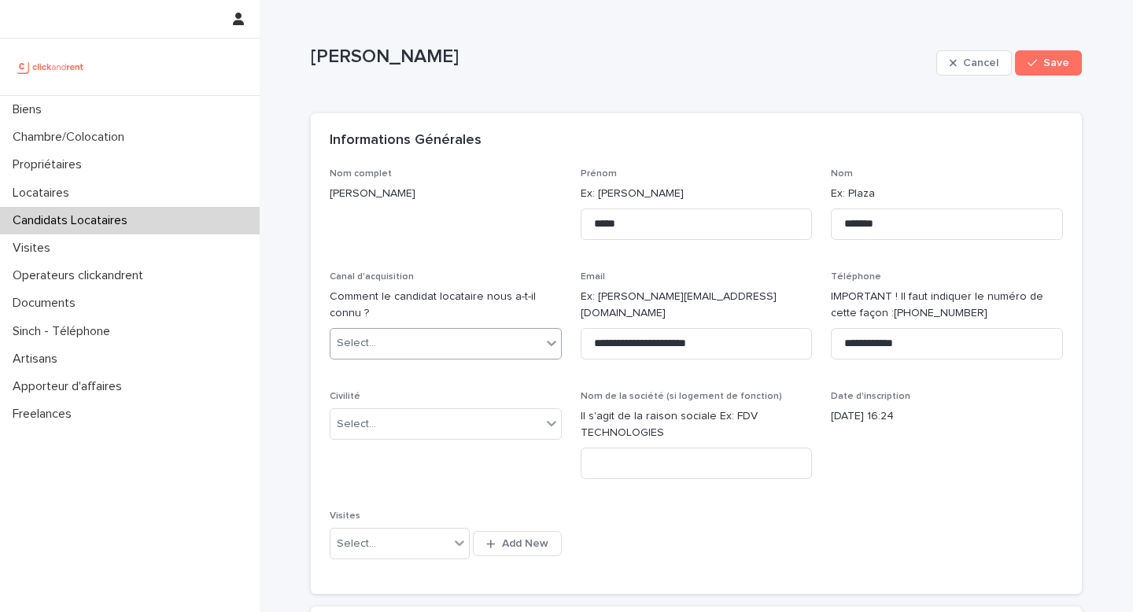
click at [375, 359] on div "Select..." at bounding box center [446, 343] width 232 height 31
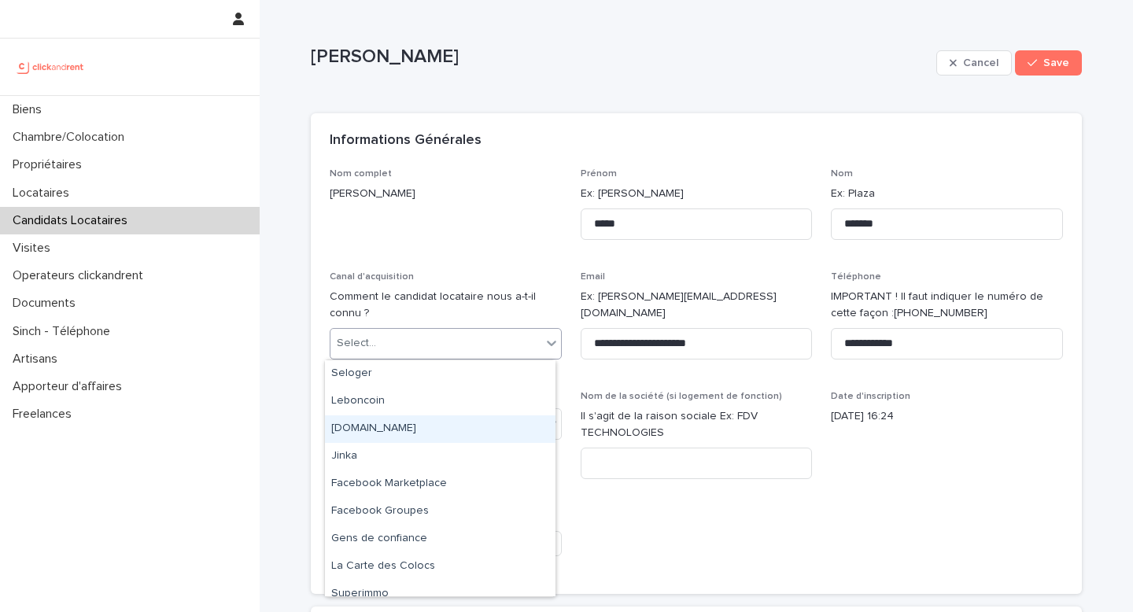
click at [398, 430] on div "clickandrent.fr" at bounding box center [440, 429] width 231 height 28
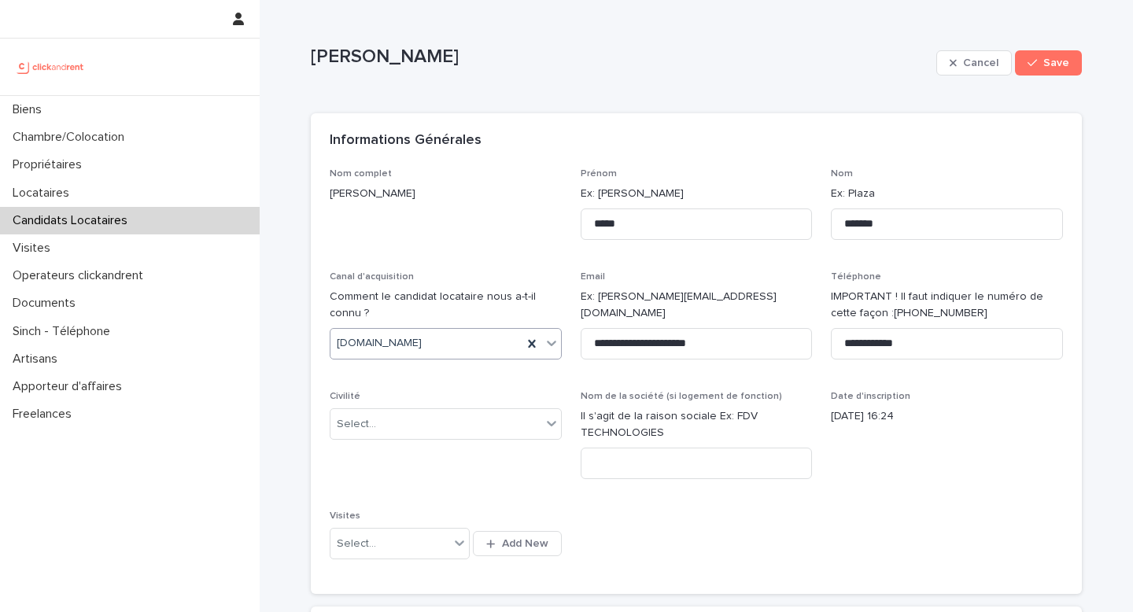
click at [401, 445] on div "Civilité Select..." at bounding box center [446, 421] width 232 height 61
click at [390, 431] on div "Select..." at bounding box center [436, 425] width 211 height 26
drag, startPoint x: 377, startPoint y: 476, endPoint x: 726, endPoint y: 478, distance: 349.4
click at [377, 476] on div "Monsieur" at bounding box center [440, 482] width 231 height 28
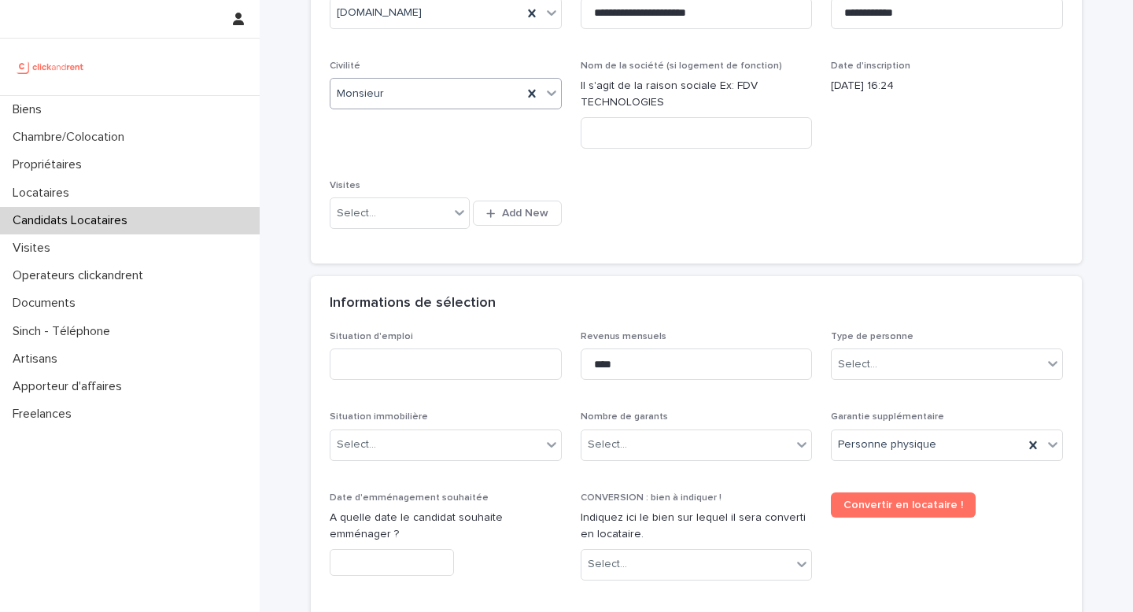
scroll to position [460, 0]
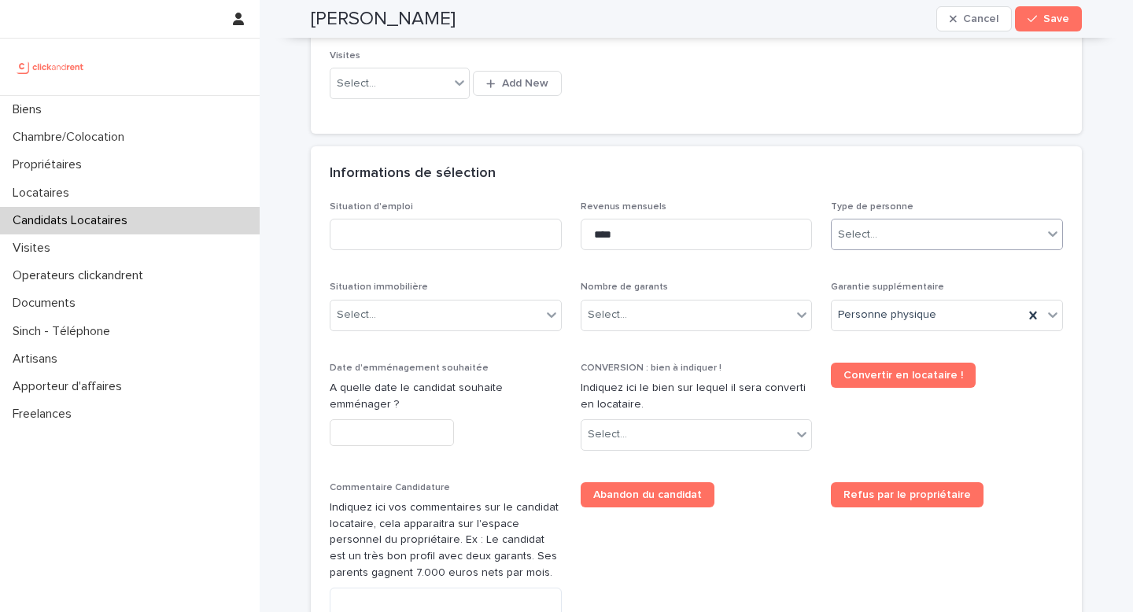
click at [931, 246] on div "Select..." at bounding box center [947, 234] width 232 height 31
click at [921, 235] on div "Select..." at bounding box center [937, 235] width 211 height 26
click at [884, 251] on div "Type de personne 0 results available. Select is focused ,type to refine list, p…" at bounding box center [947, 231] width 232 height 61
click at [877, 246] on div "Select..." at bounding box center [937, 235] width 211 height 26
drag, startPoint x: 869, startPoint y: 269, endPoint x: 717, endPoint y: 275, distance: 152.0
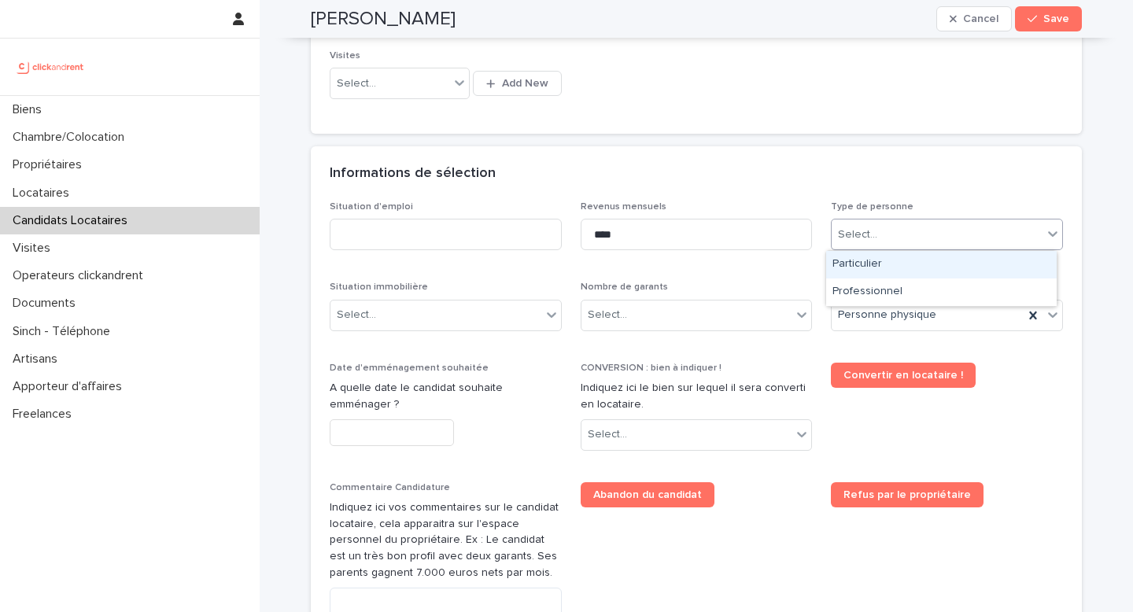
click at [870, 270] on div "Particulier" at bounding box center [941, 265] width 231 height 28
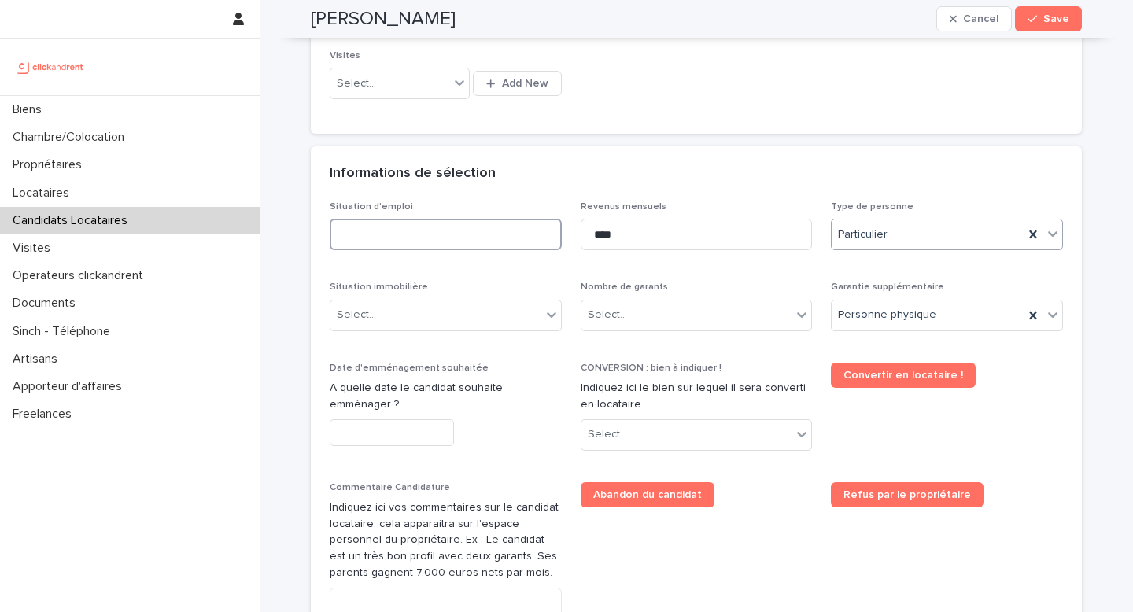
click at [452, 235] on input at bounding box center [446, 234] width 232 height 31
drag, startPoint x: 626, startPoint y: 234, endPoint x: 511, endPoint y: 231, distance: 115.7
click at [511, 231] on div "Situation d'emploi Revenus mensuels **** Type de personne Particulier Situation…" at bounding box center [696, 459] width 733 height 516
type input "****"
click at [353, 236] on input at bounding box center [446, 234] width 232 height 31
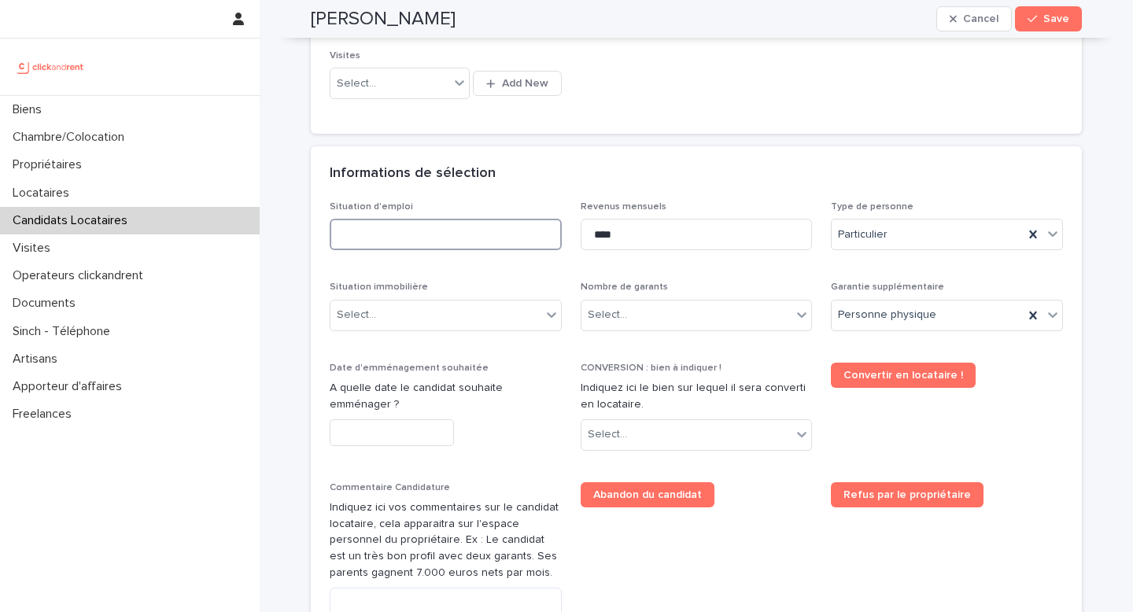
click at [379, 235] on input at bounding box center [446, 234] width 232 height 31
type input "*******"
click at [367, 445] on input "text" at bounding box center [392, 433] width 124 height 28
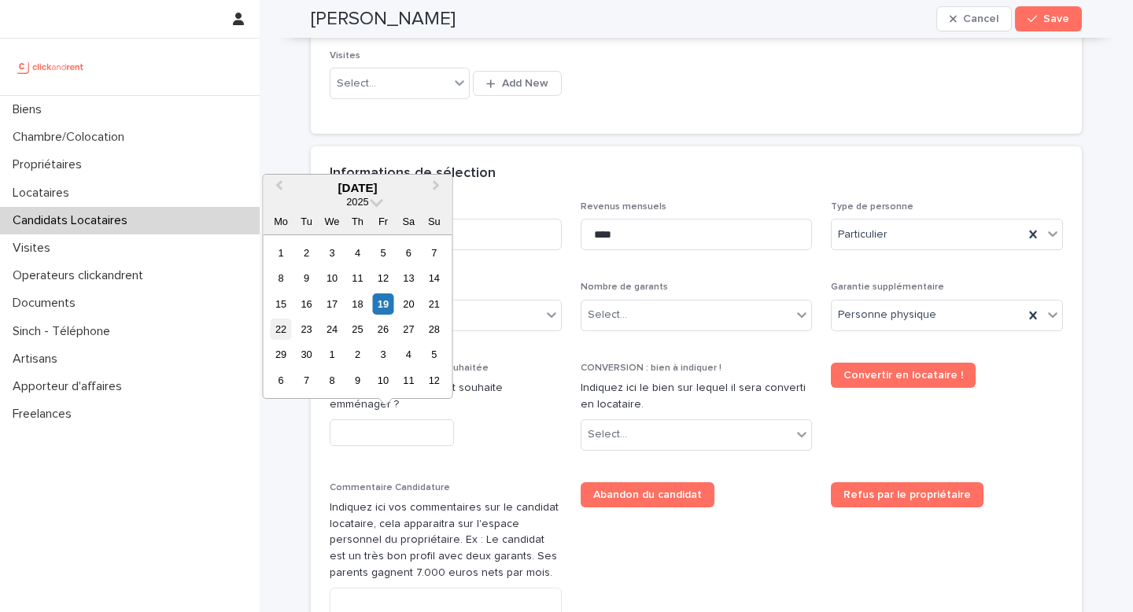
click at [280, 334] on div "22" at bounding box center [280, 329] width 21 height 21
type input "*********"
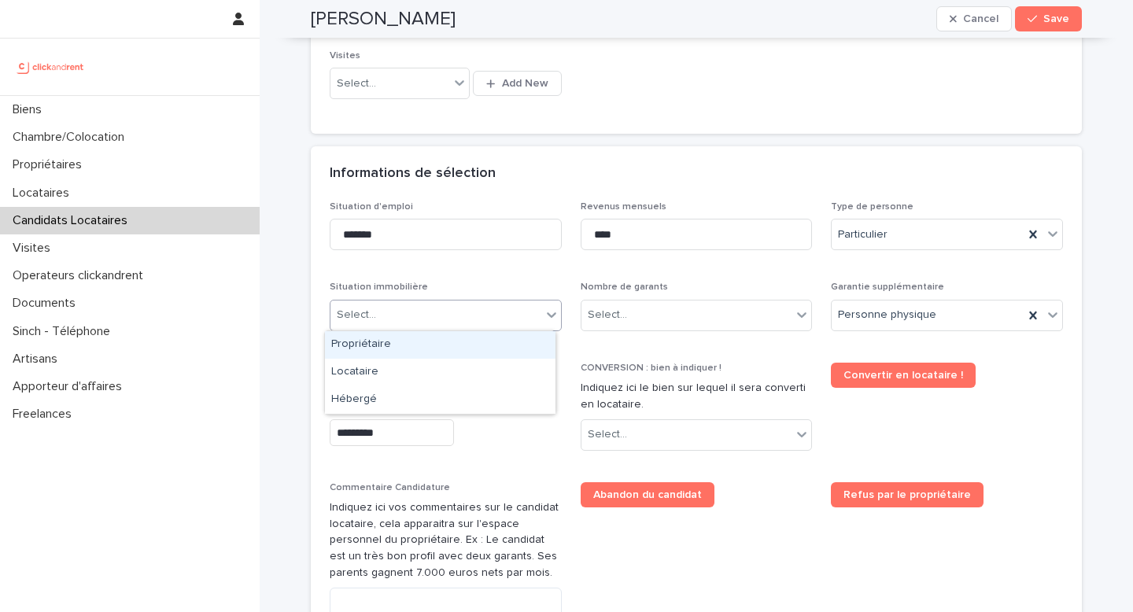
click at [397, 315] on div "Select..." at bounding box center [436, 315] width 211 height 26
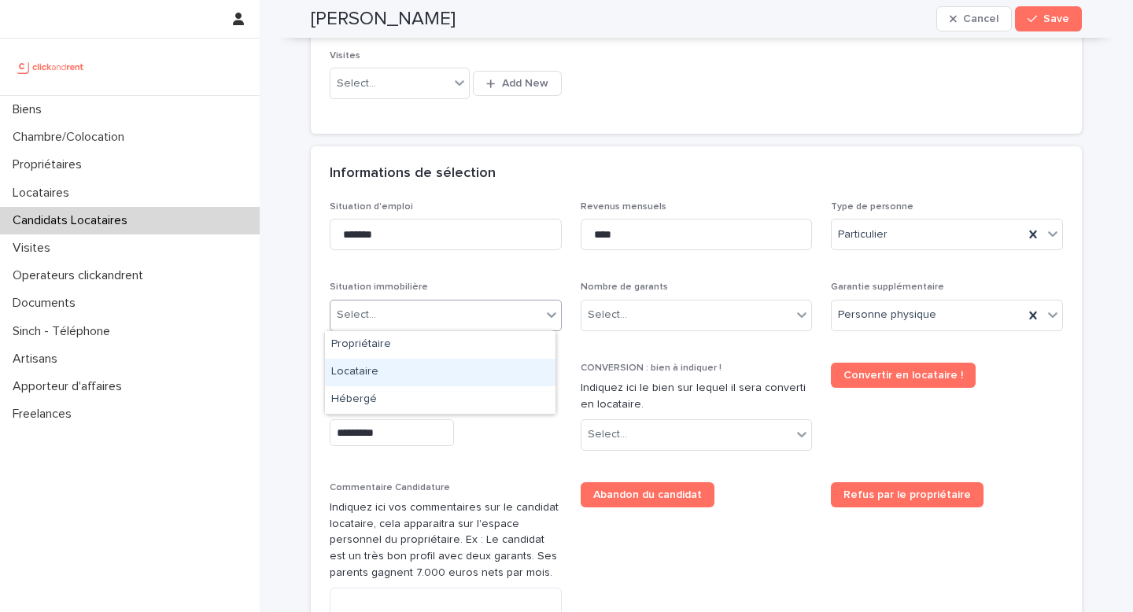
drag, startPoint x: 407, startPoint y: 374, endPoint x: 383, endPoint y: 258, distance: 118.1
click at [407, 375] on div "Locataire" at bounding box center [440, 373] width 231 height 28
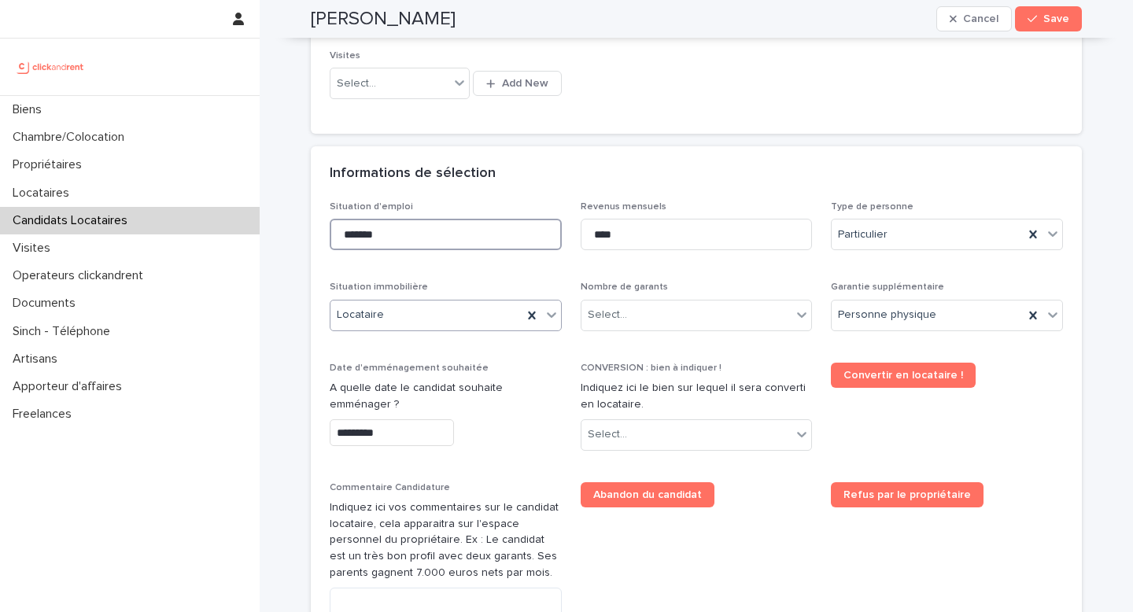
click at [367, 238] on input "*******" at bounding box center [446, 234] width 232 height 31
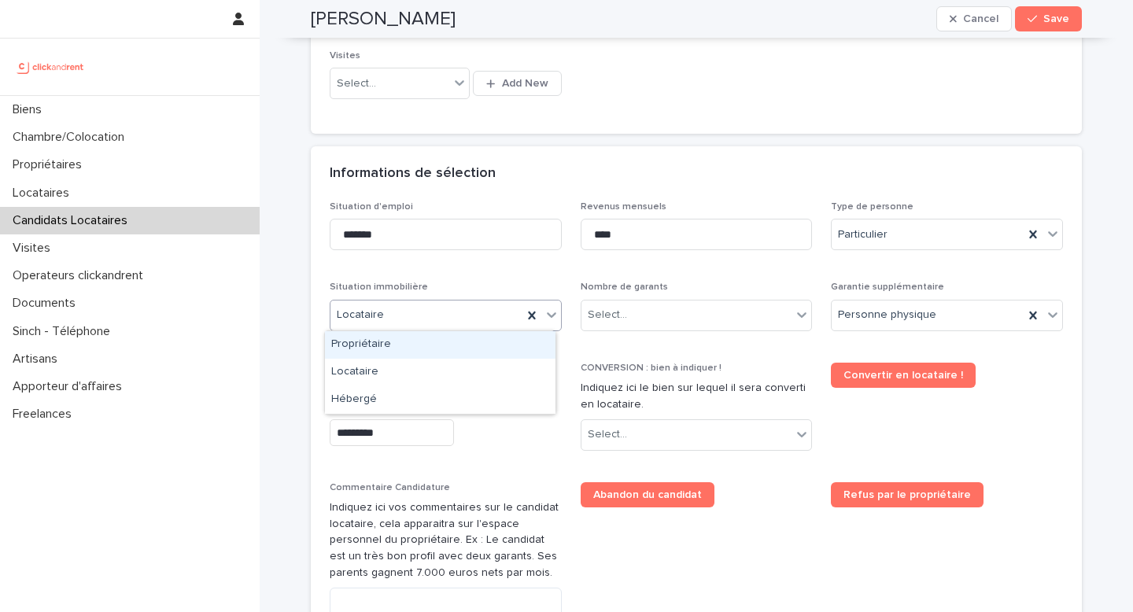
click at [405, 306] on div "Locataire" at bounding box center [427, 315] width 192 height 26
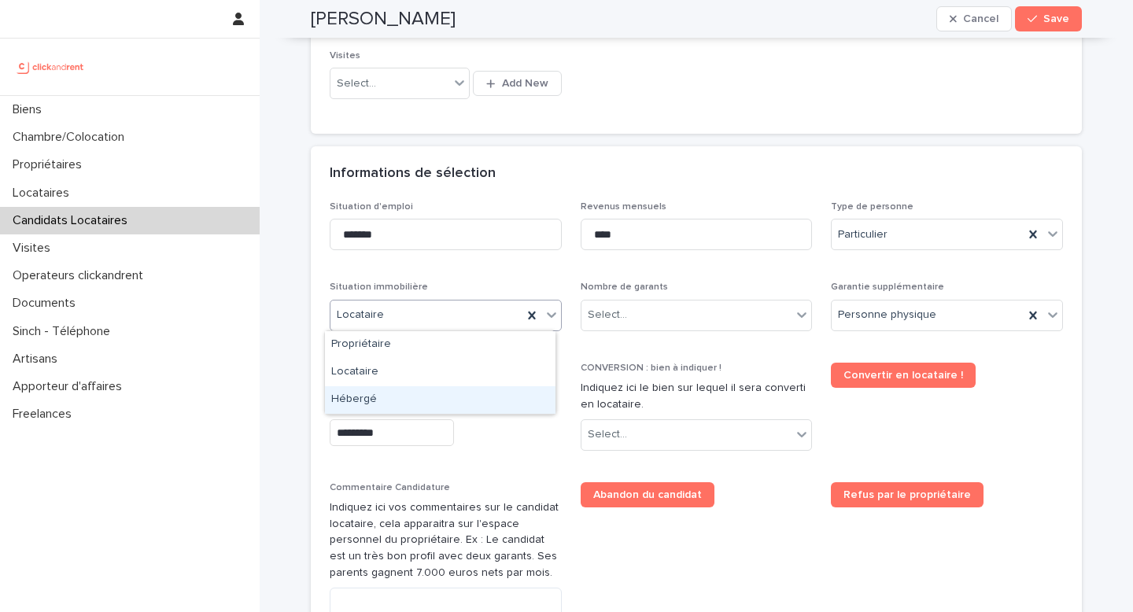
click at [392, 406] on div "Hébergé" at bounding box center [440, 400] width 231 height 28
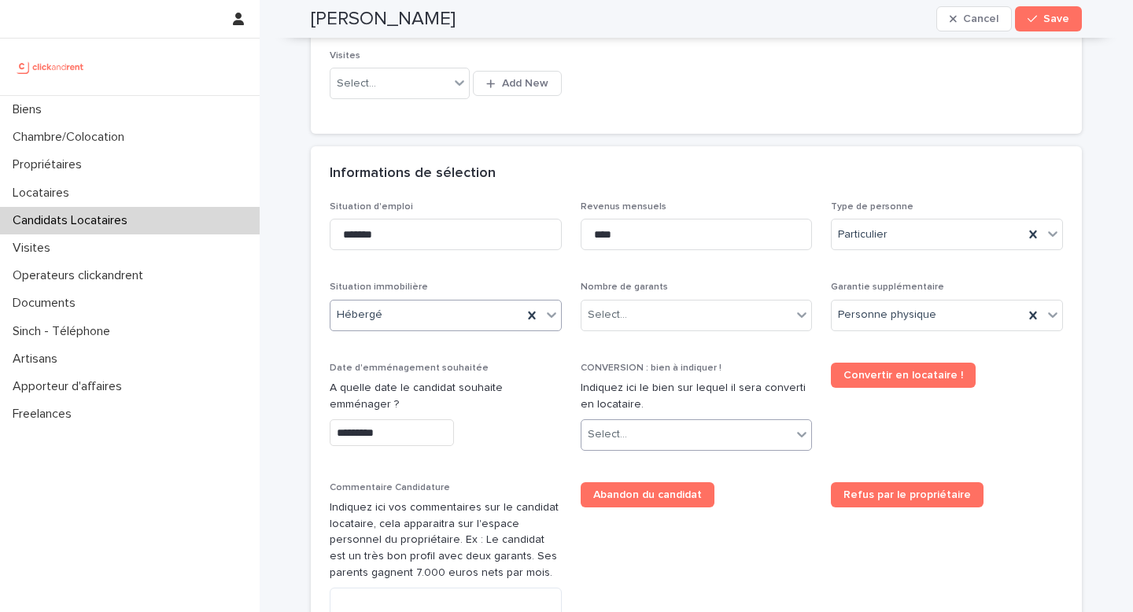
click at [635, 437] on div "Select..." at bounding box center [687, 435] width 211 height 26
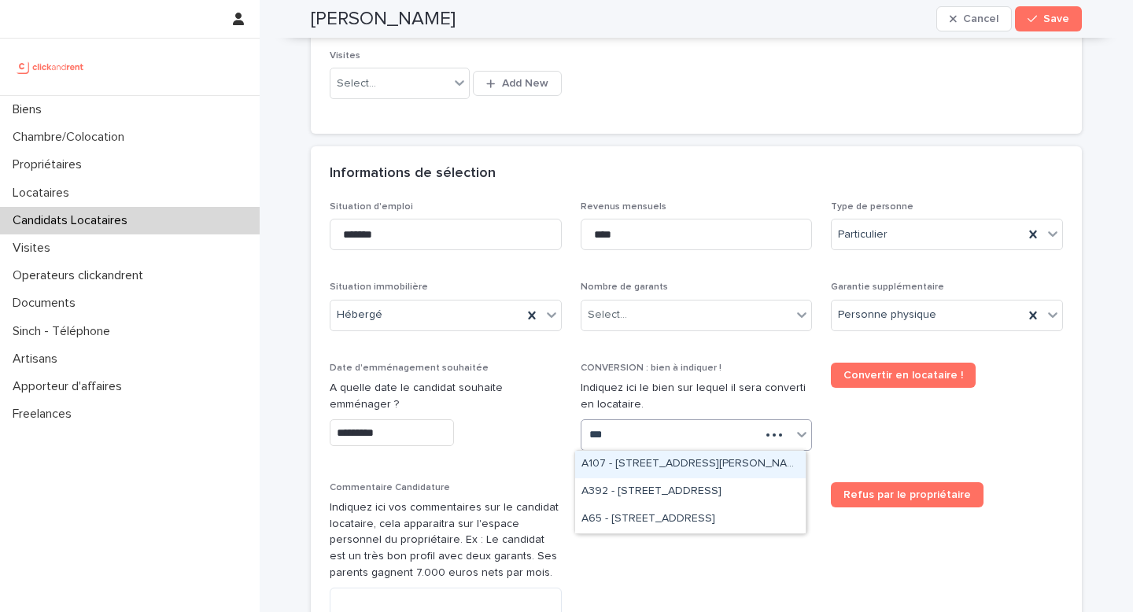
type input "****"
click at [654, 467] on div "A1072 - [STREET_ADDRESS]" at bounding box center [690, 465] width 231 height 28
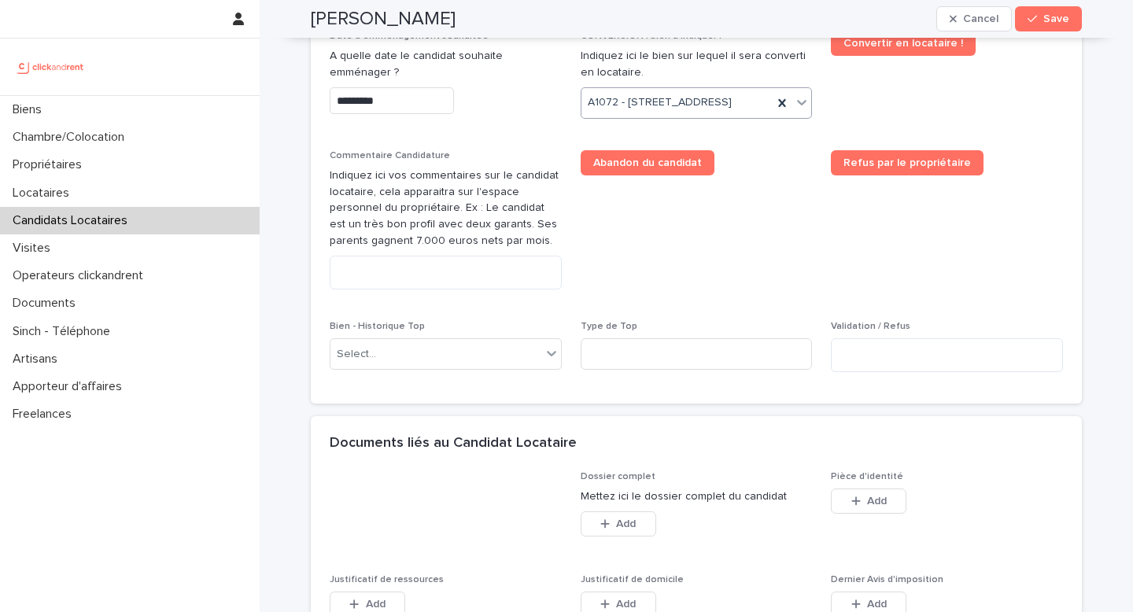
scroll to position [807, 0]
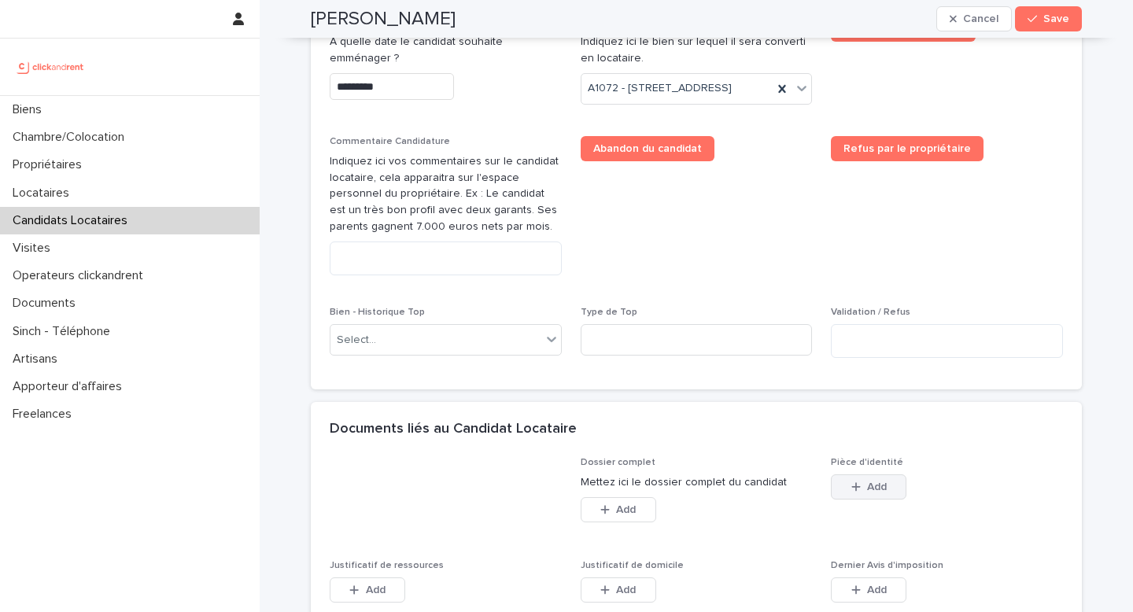
click at [868, 493] on span "Add" at bounding box center [877, 487] width 20 height 11
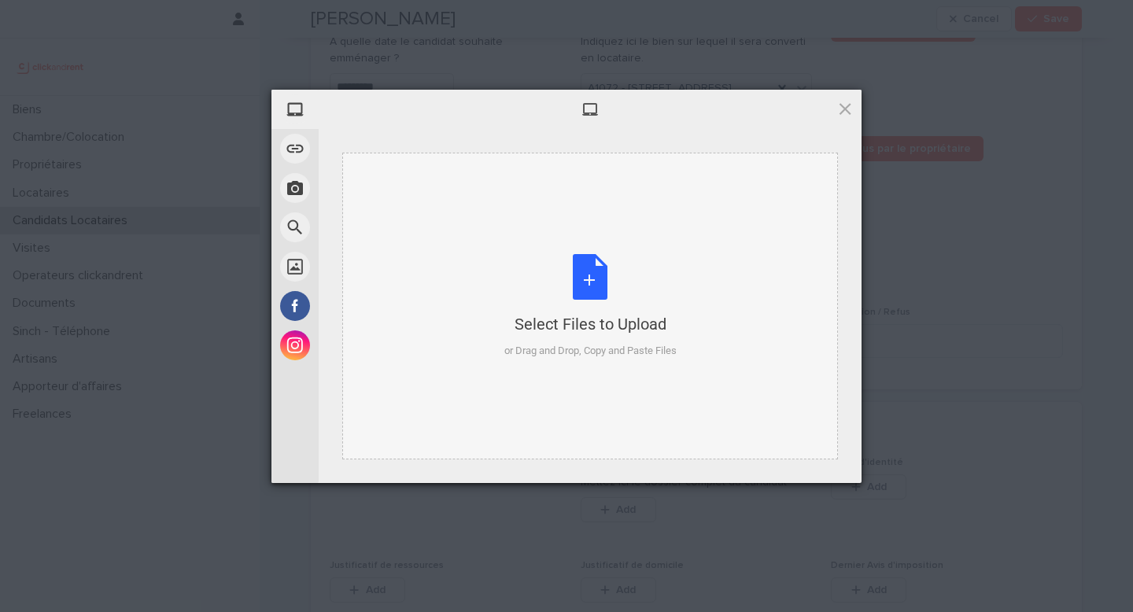
click at [688, 312] on div "Select Files to Upload or Drag and Drop, Copy and Paste Files" at bounding box center [590, 306] width 496 height 307
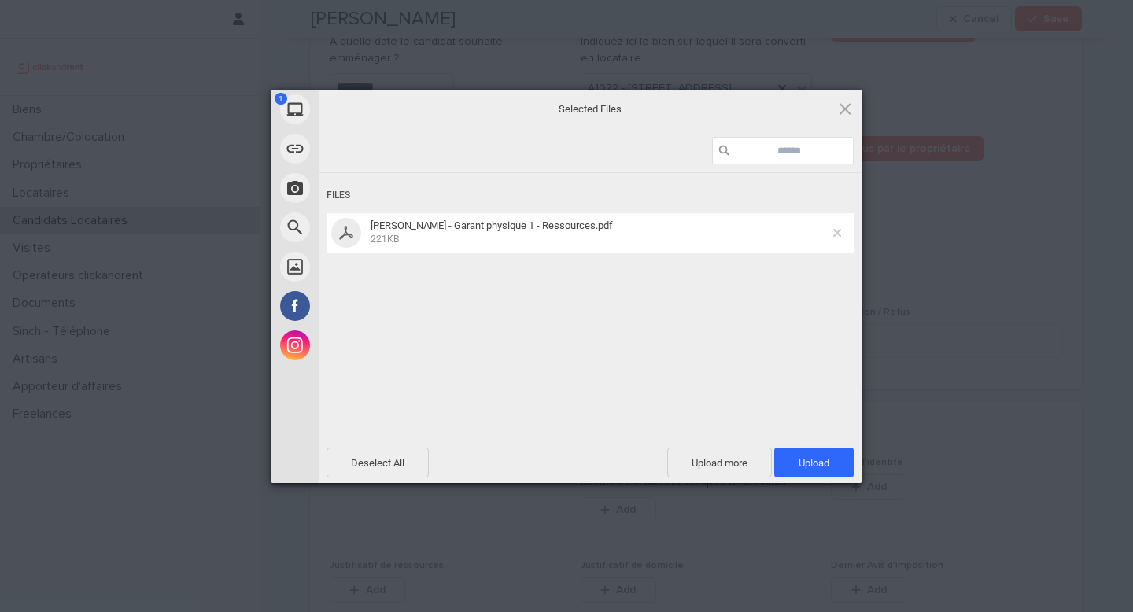
click at [833, 234] on span at bounding box center [837, 233] width 8 height 8
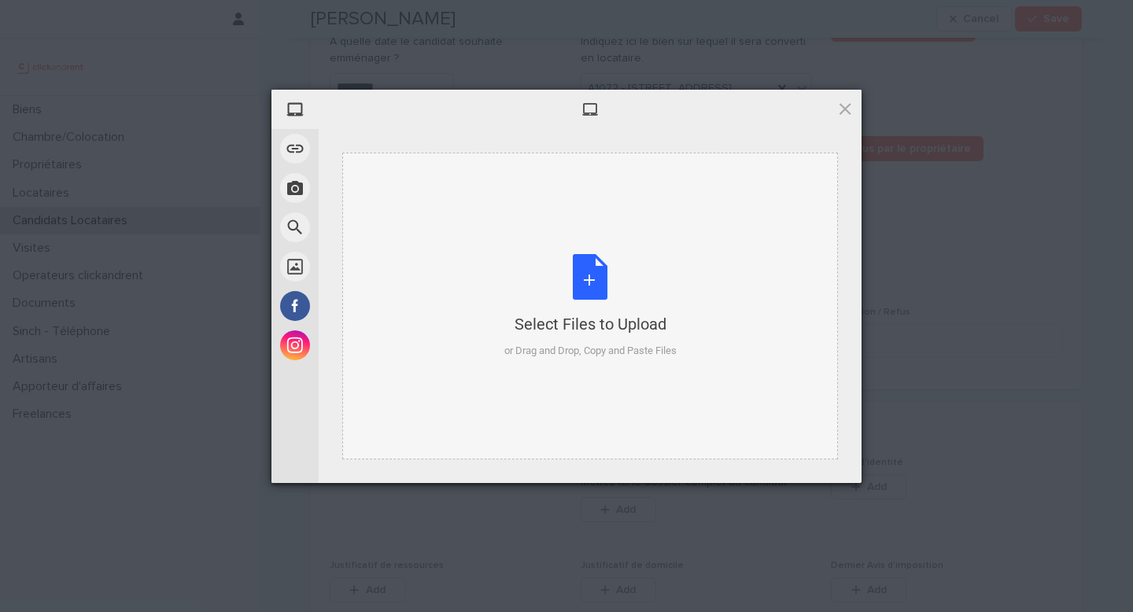
click at [492, 294] on div "Select Files to Upload or Drag and Drop, Copy and Paste Files" at bounding box center [590, 306] width 496 height 307
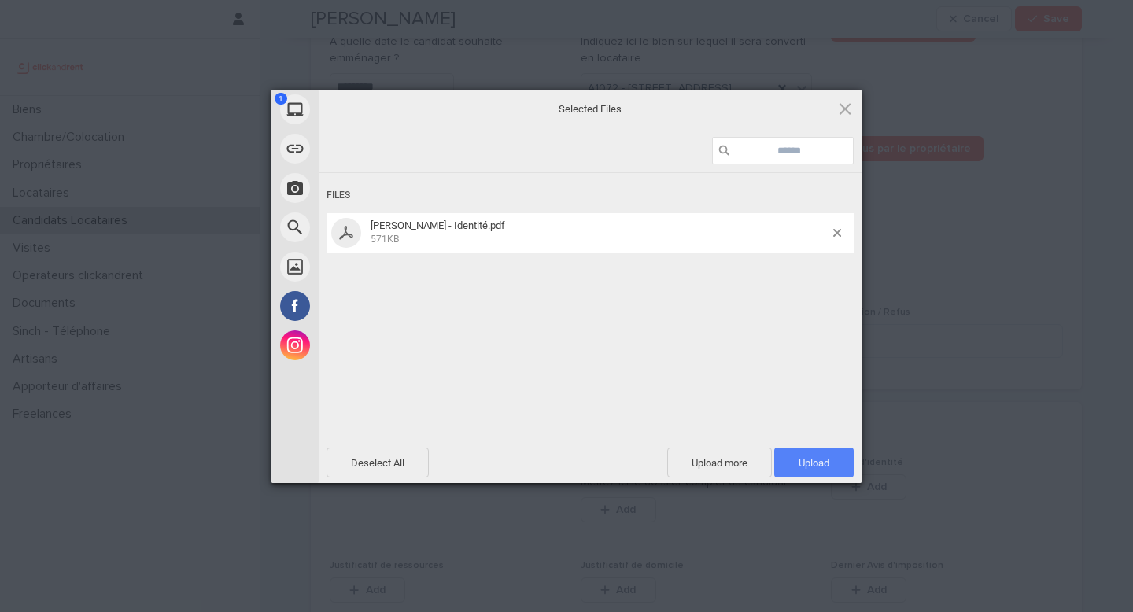
click at [823, 460] on span "Upload 1" at bounding box center [814, 463] width 31 height 12
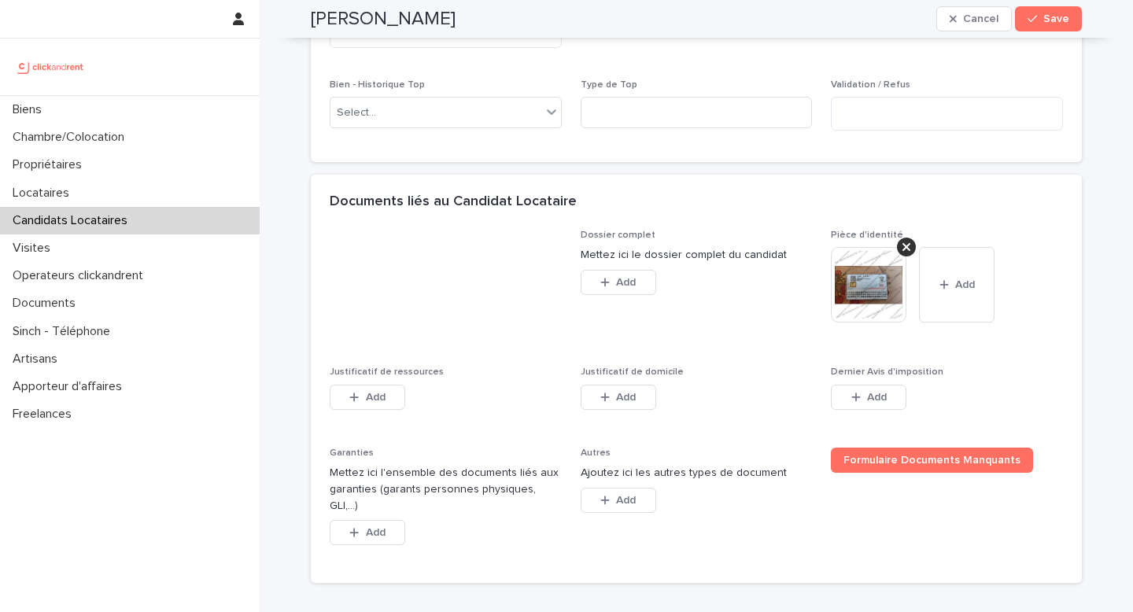
scroll to position [1154, 0]
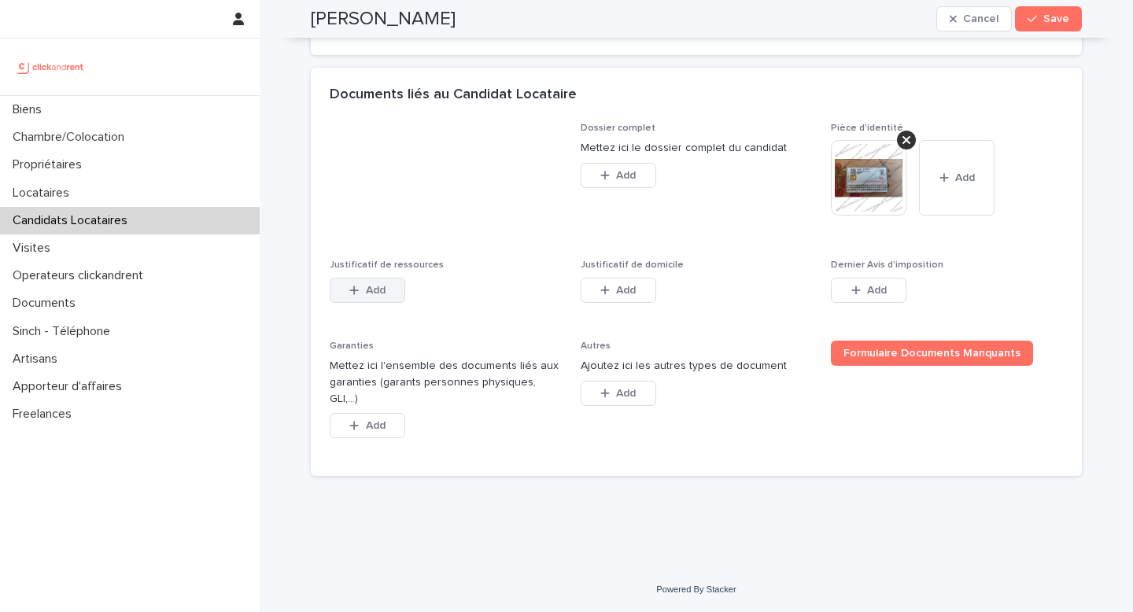
click at [366, 296] on span "Add" at bounding box center [376, 290] width 20 height 11
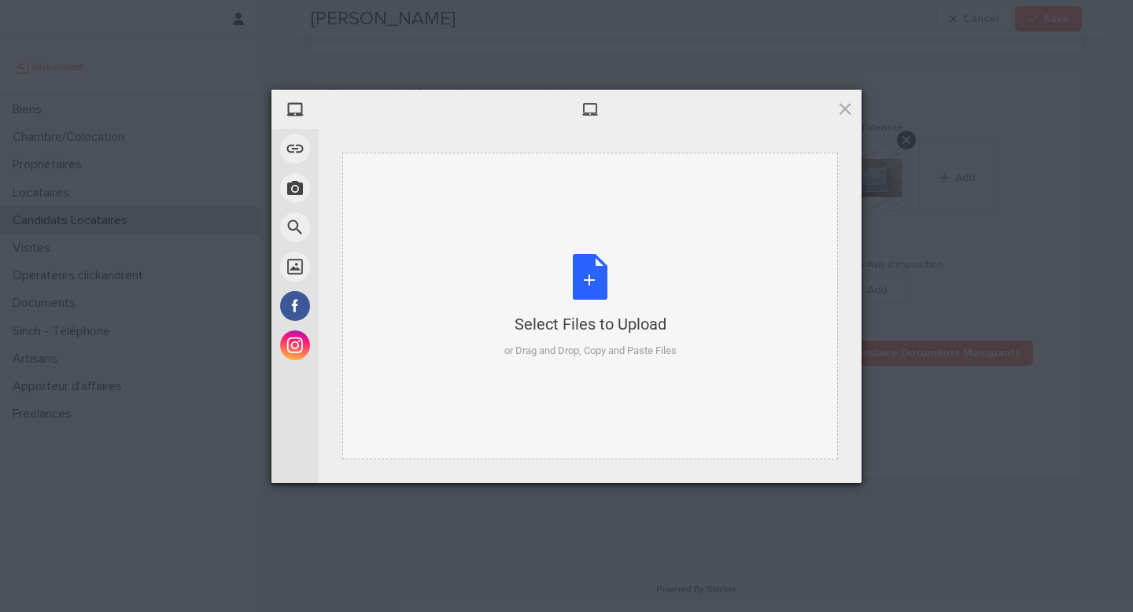
click at [557, 330] on div "Select Files to Upload" at bounding box center [590, 324] width 172 height 22
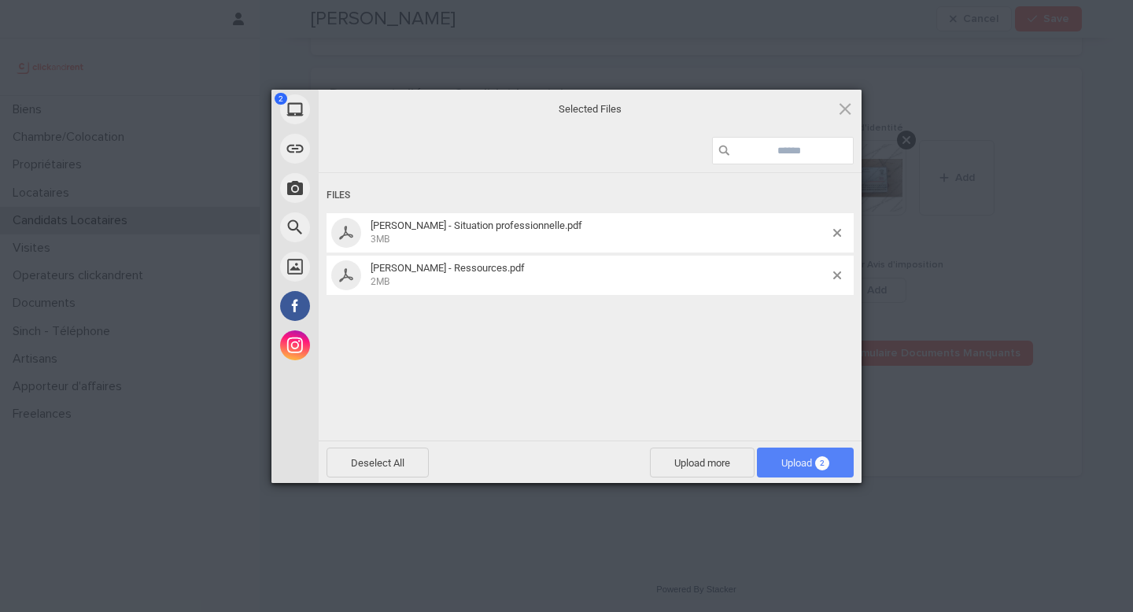
click at [799, 464] on span "Upload 2" at bounding box center [805, 463] width 48 height 12
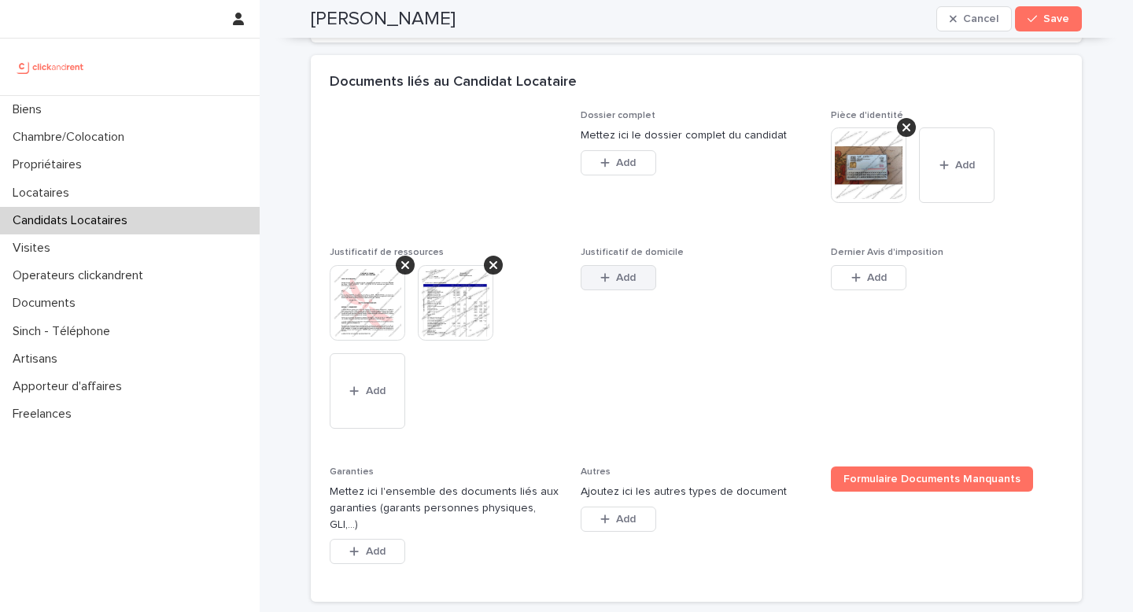
click at [626, 290] on button "Add" at bounding box center [619, 277] width 76 height 25
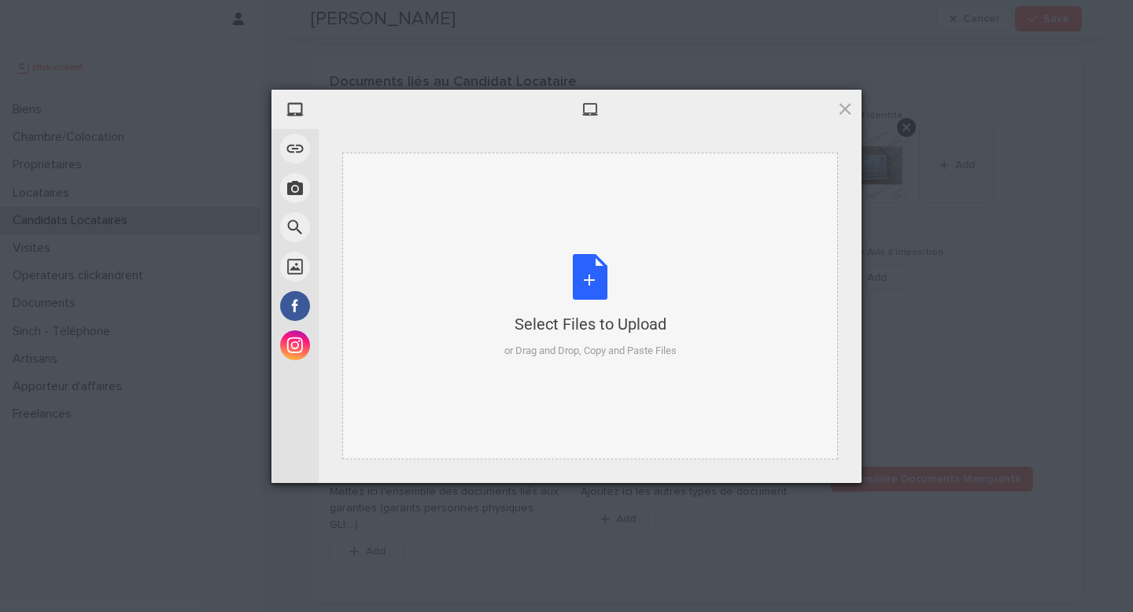
click at [641, 324] on div "Select Files to Upload" at bounding box center [590, 324] width 172 height 22
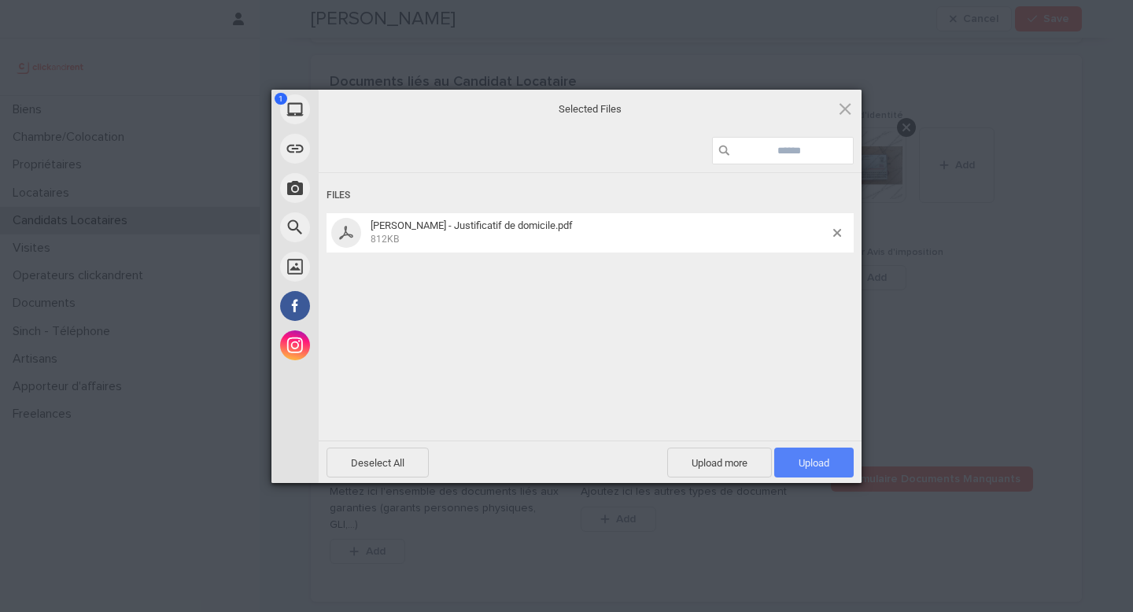
click at [825, 452] on span "Upload 1" at bounding box center [813, 463] width 79 height 30
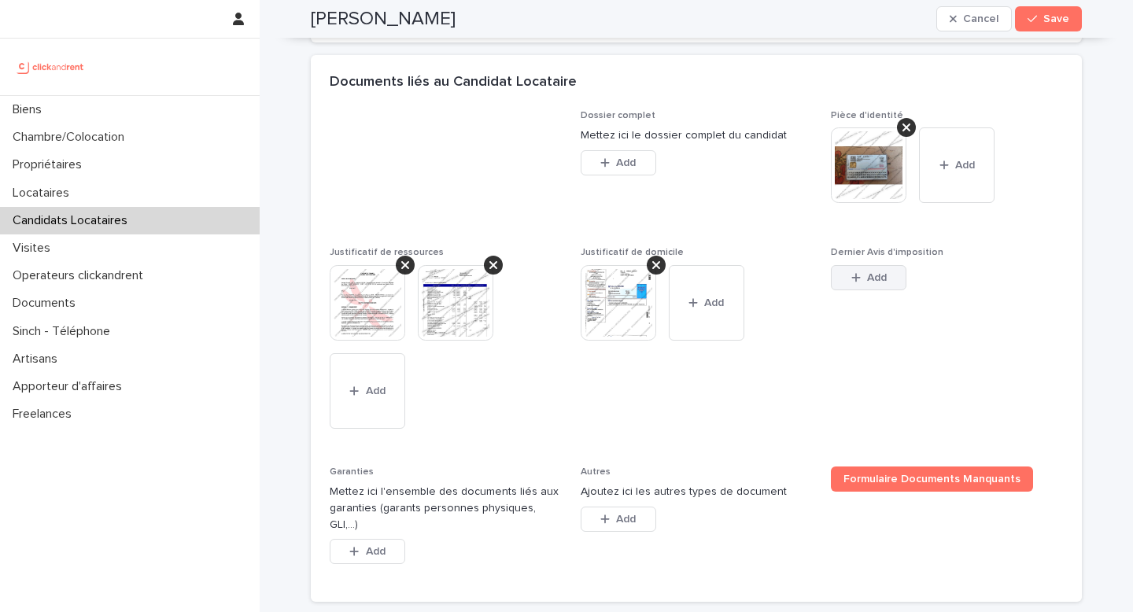
click at [875, 283] on span "Add" at bounding box center [877, 277] width 20 height 11
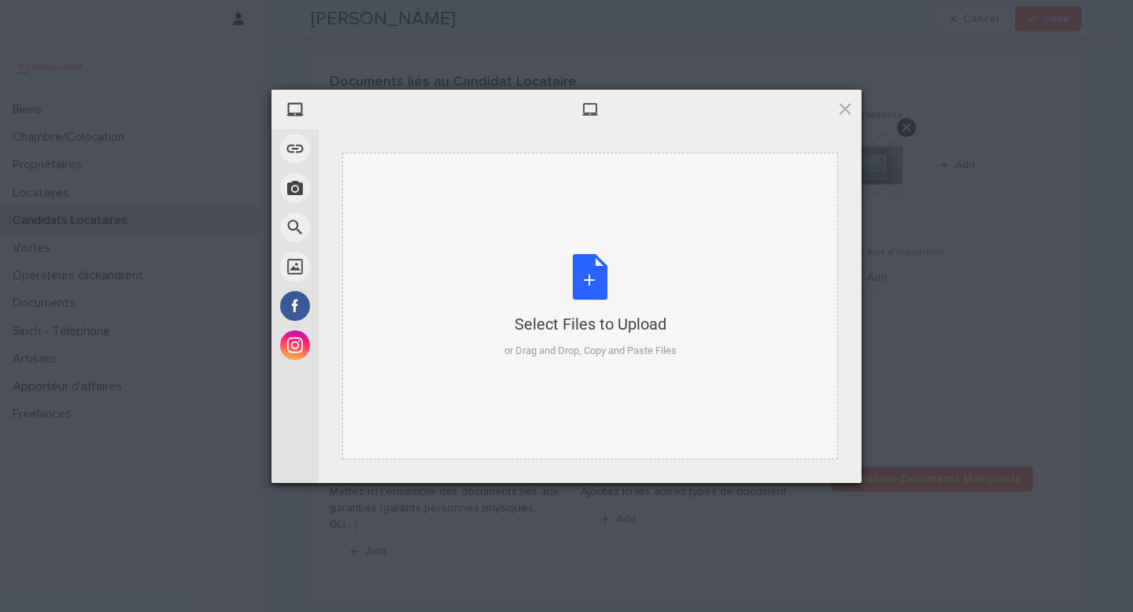
click at [521, 314] on div "Select Files to Upload" at bounding box center [590, 324] width 172 height 22
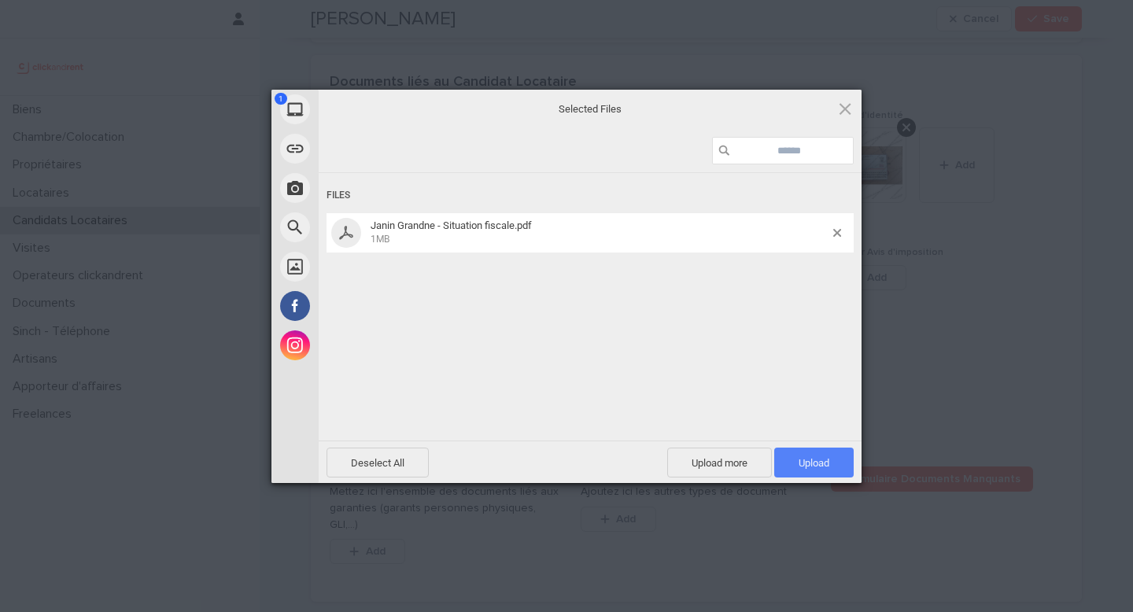
click at [805, 471] on span "Upload 1" at bounding box center [813, 463] width 79 height 30
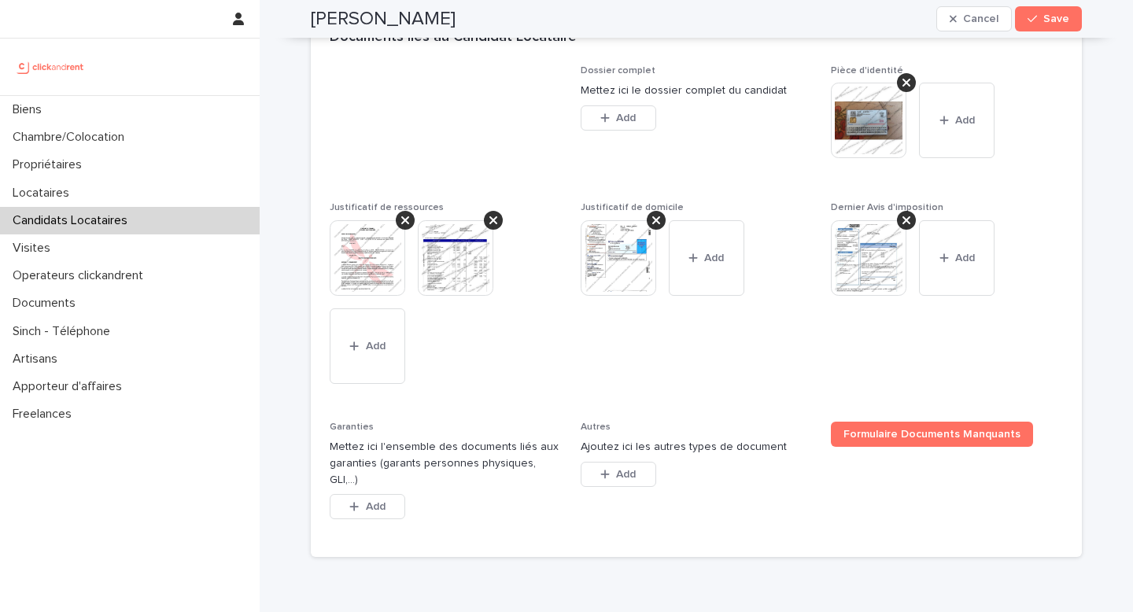
scroll to position [1292, 0]
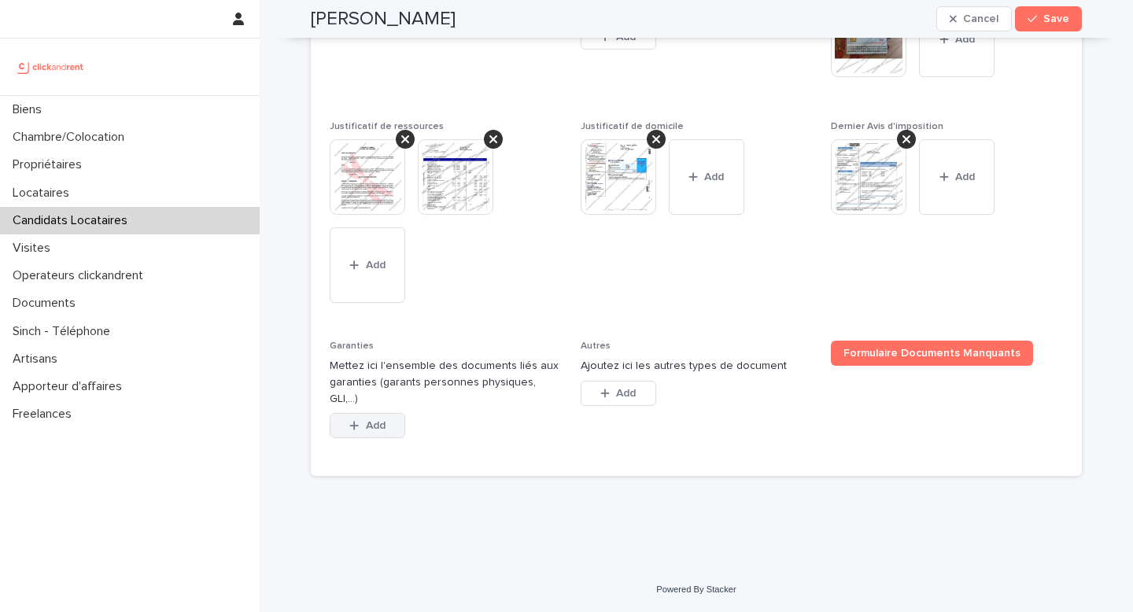
click at [338, 419] on button "Add" at bounding box center [368, 425] width 76 height 25
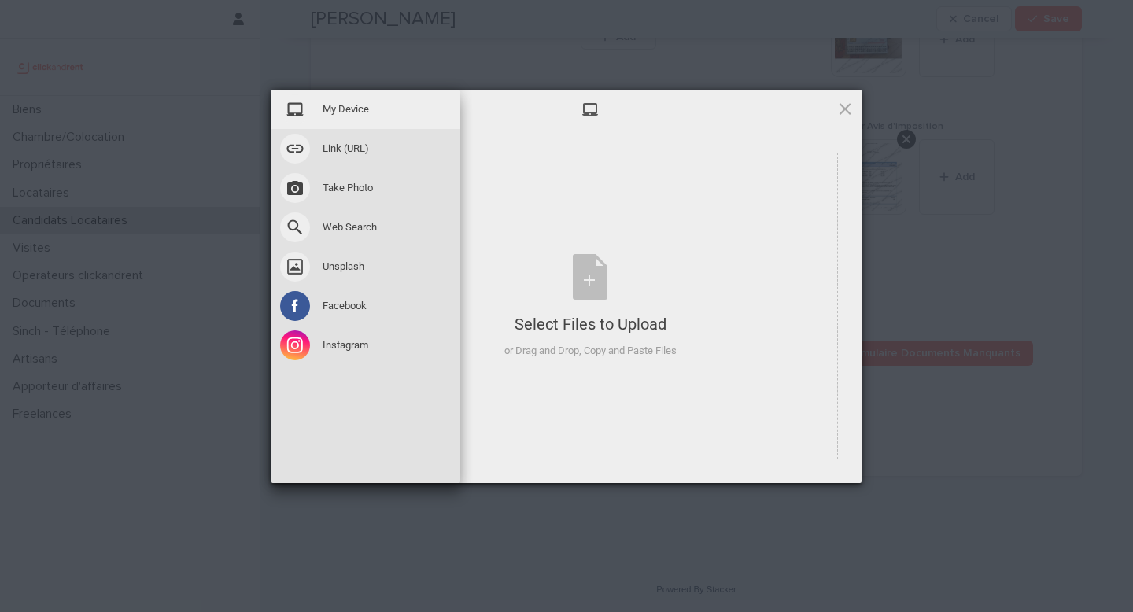
click at [294, 408] on div "My Device Link (URL) Take Photo Web Search Unsplash Facebook Instagram" at bounding box center [837, 286] width 1133 height 393
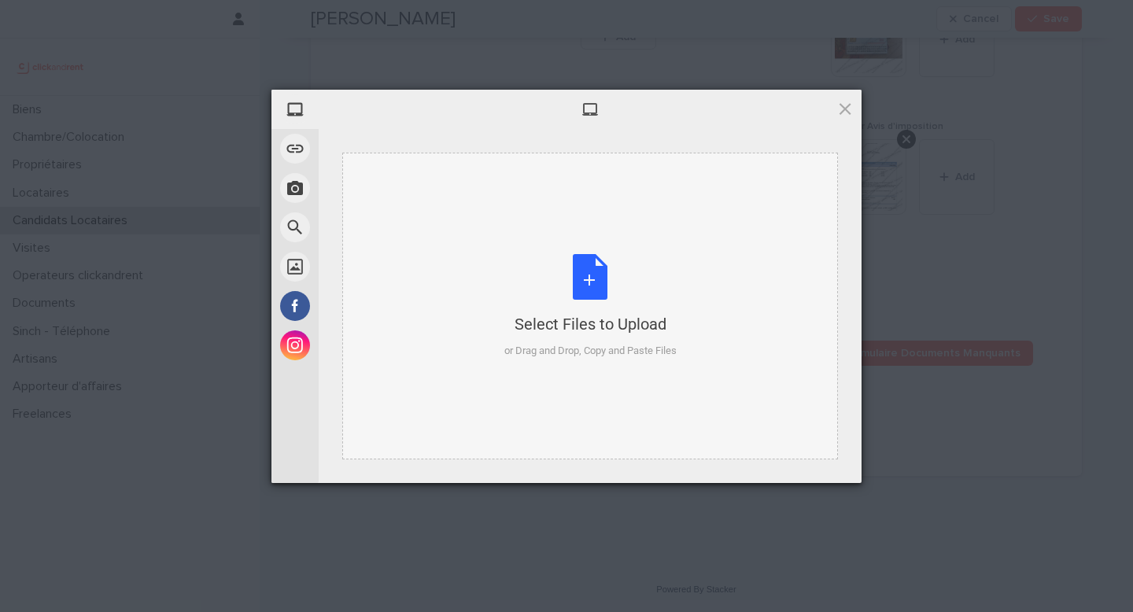
click at [576, 323] on div "Select Files to Upload" at bounding box center [590, 324] width 172 height 22
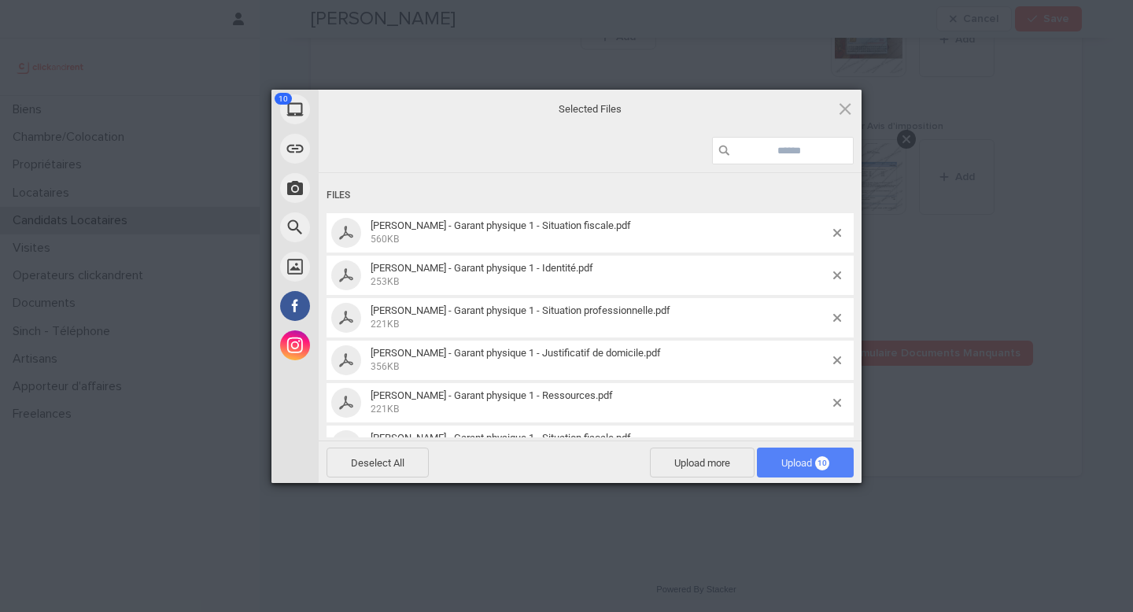
click at [805, 460] on span "Upload 10" at bounding box center [805, 463] width 48 height 12
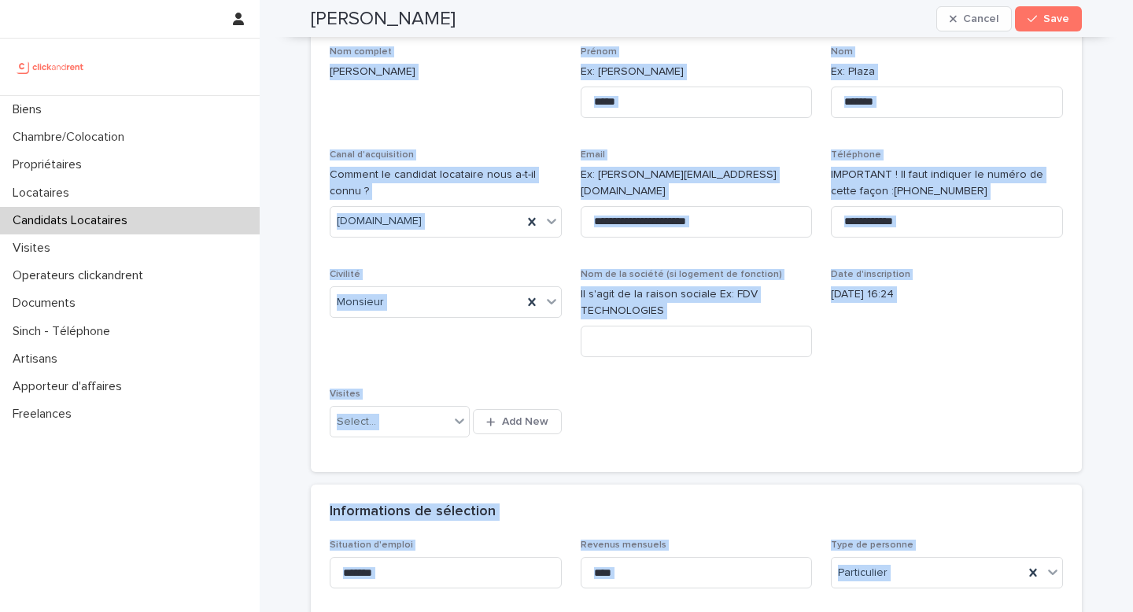
scroll to position [0, 0]
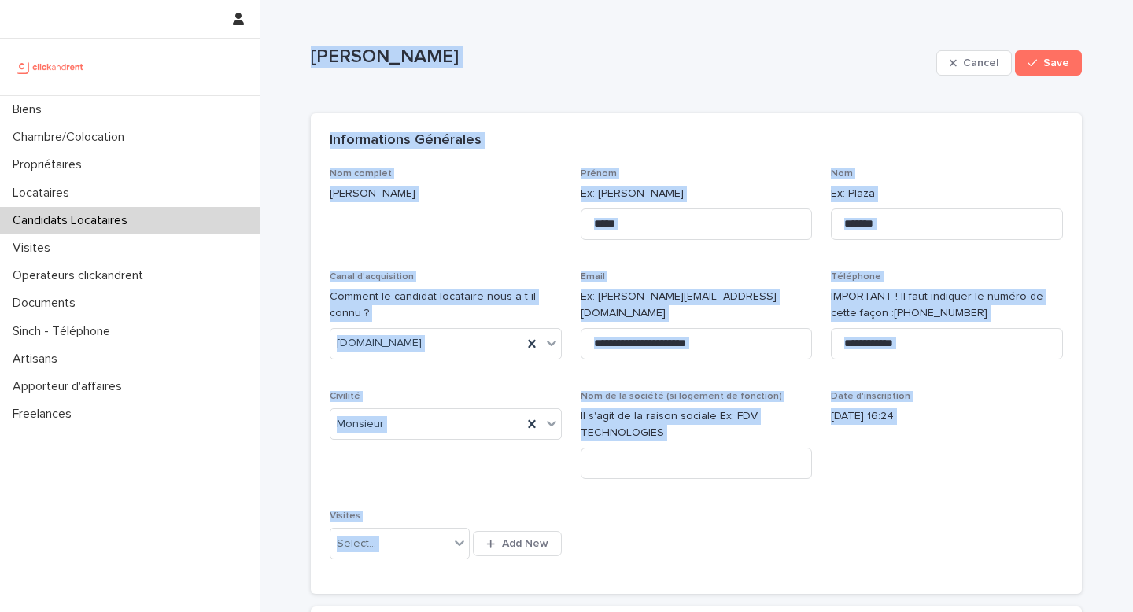
drag, startPoint x: 511, startPoint y: 356, endPoint x: 273, endPoint y: 4, distance: 424.9
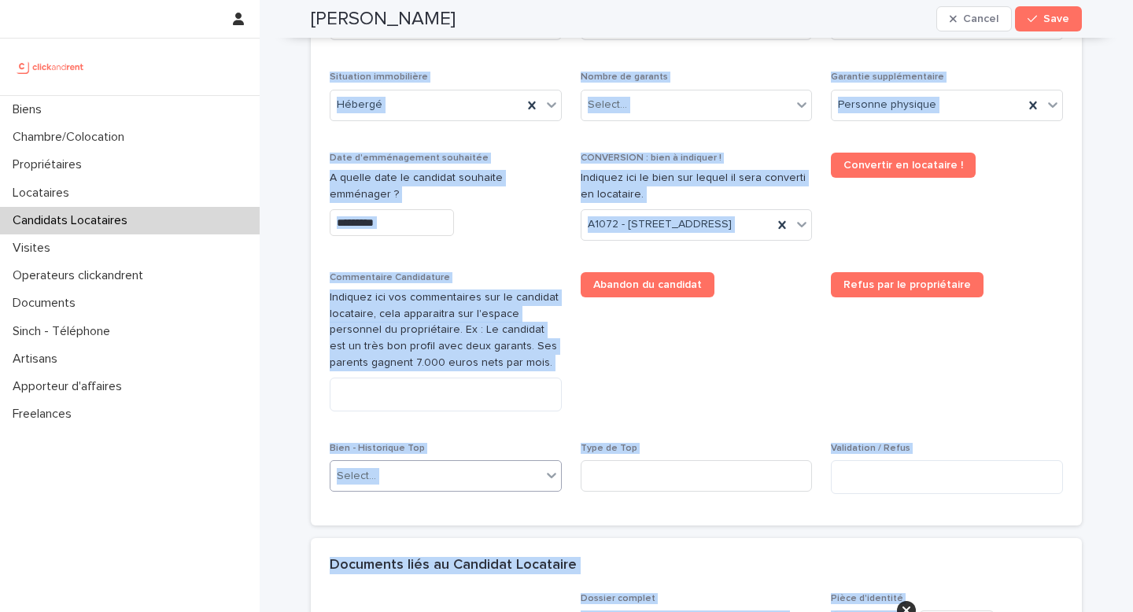
scroll to position [796, 0]
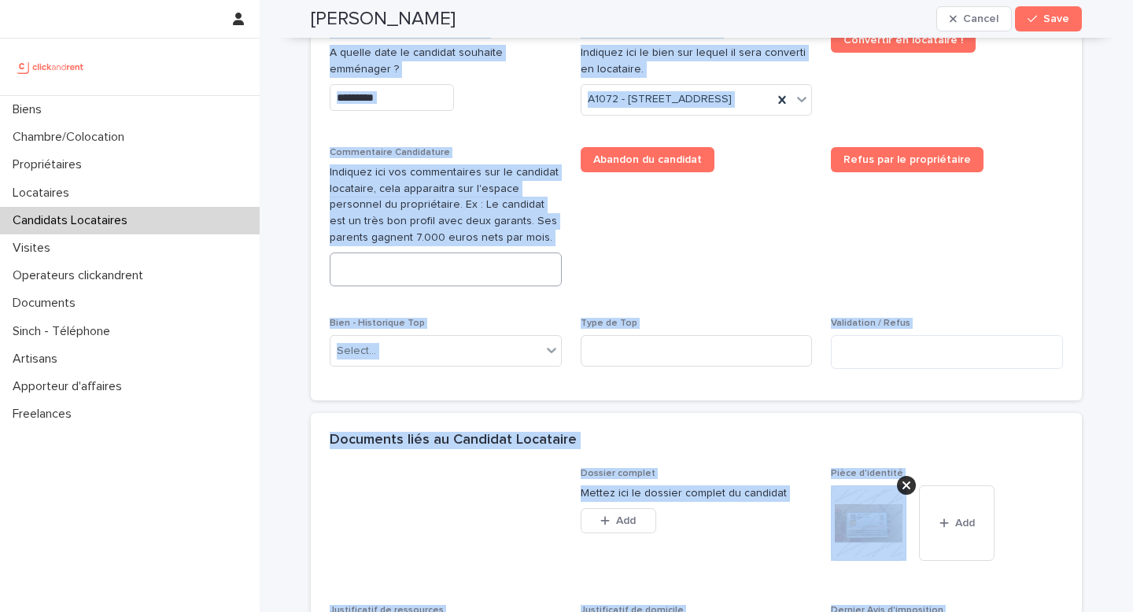
click at [408, 286] on textarea at bounding box center [446, 270] width 232 height 34
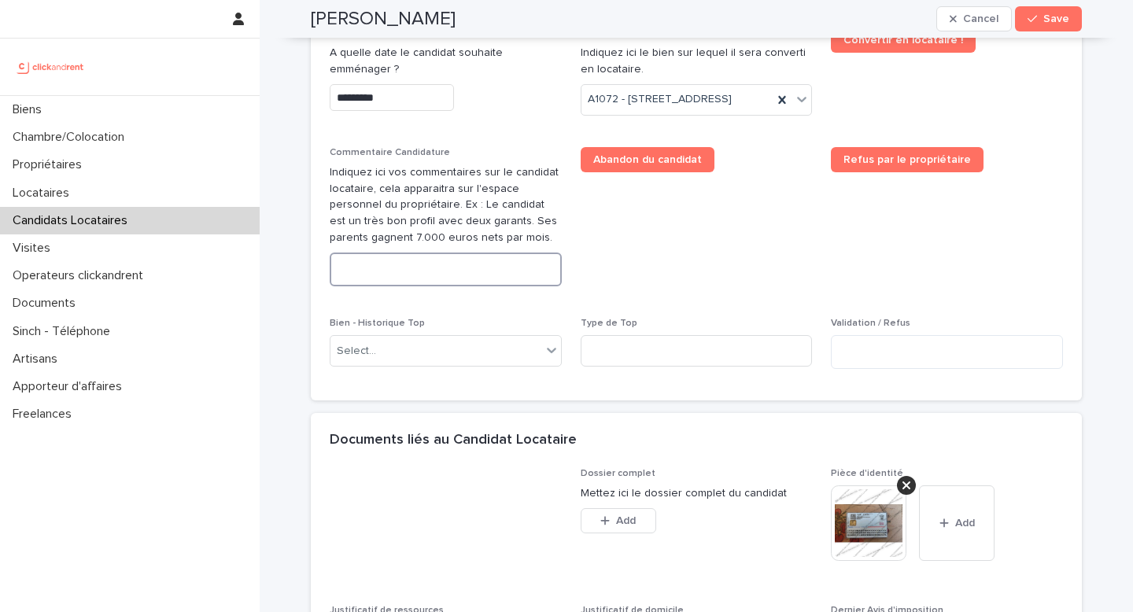
paste textarea "**********"
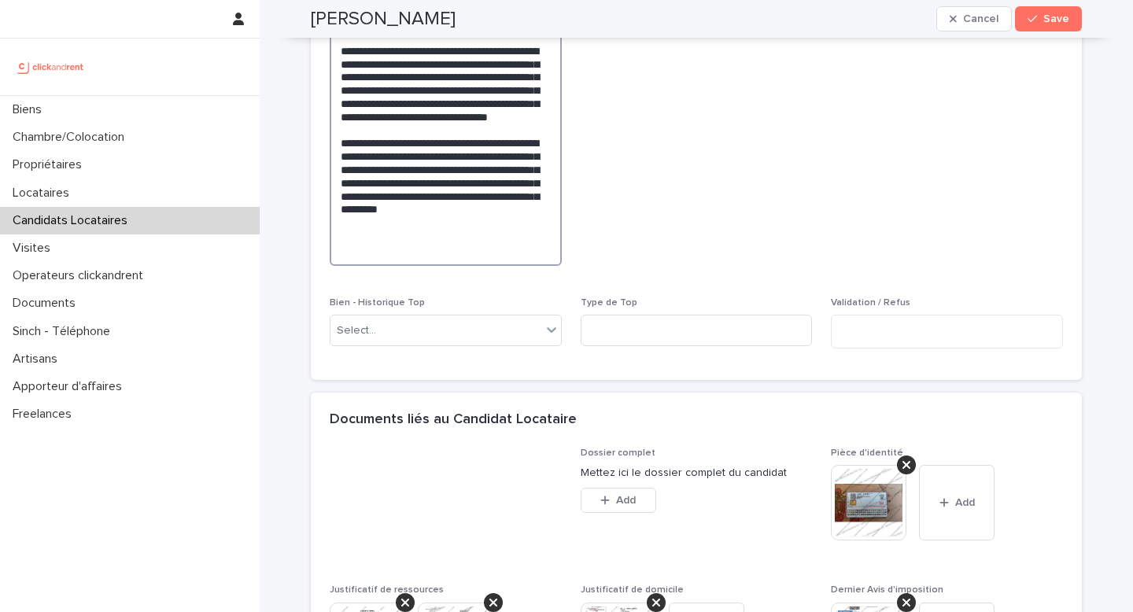
scroll to position [1015, 0]
type textarea "**********"
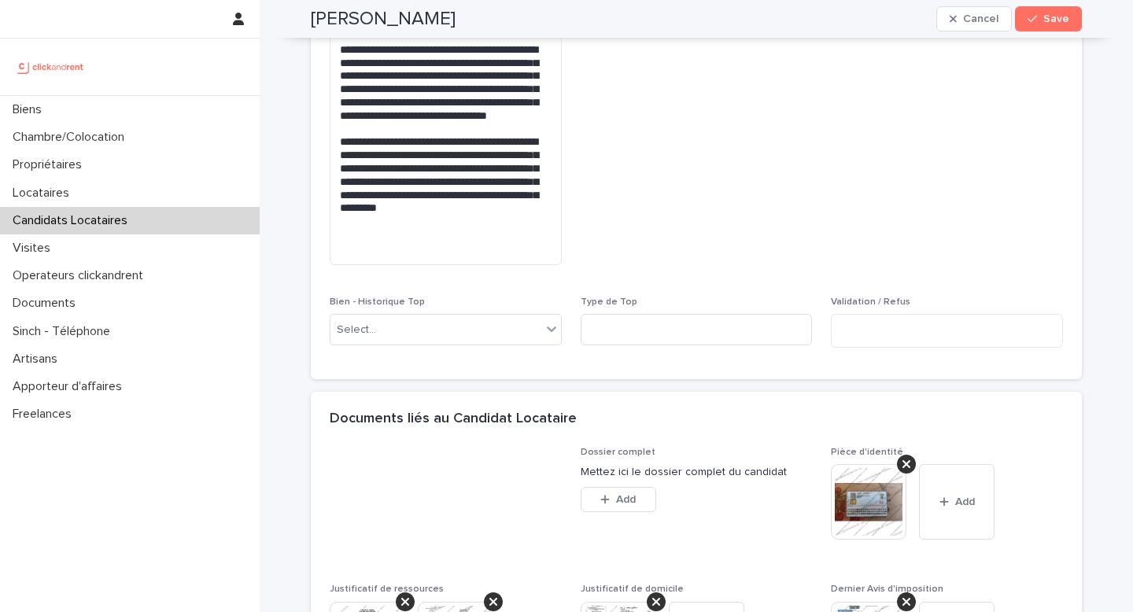
drag, startPoint x: 1054, startPoint y: 20, endPoint x: 752, endPoint y: 2, distance: 302.8
click at [1054, 20] on span "Save" at bounding box center [1056, 18] width 26 height 11
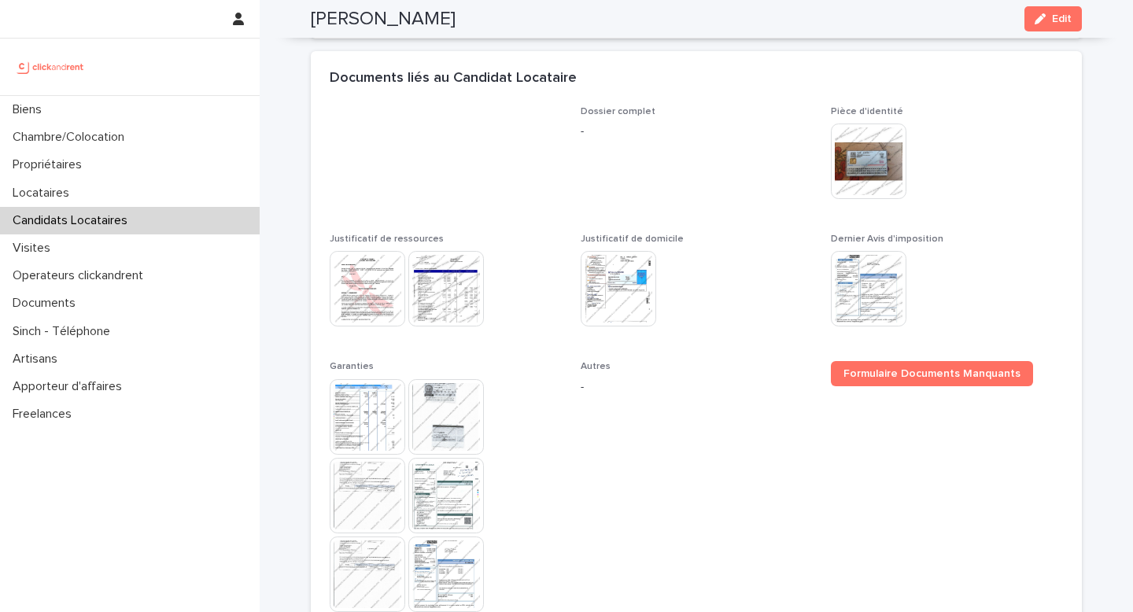
scroll to position [696, 0]
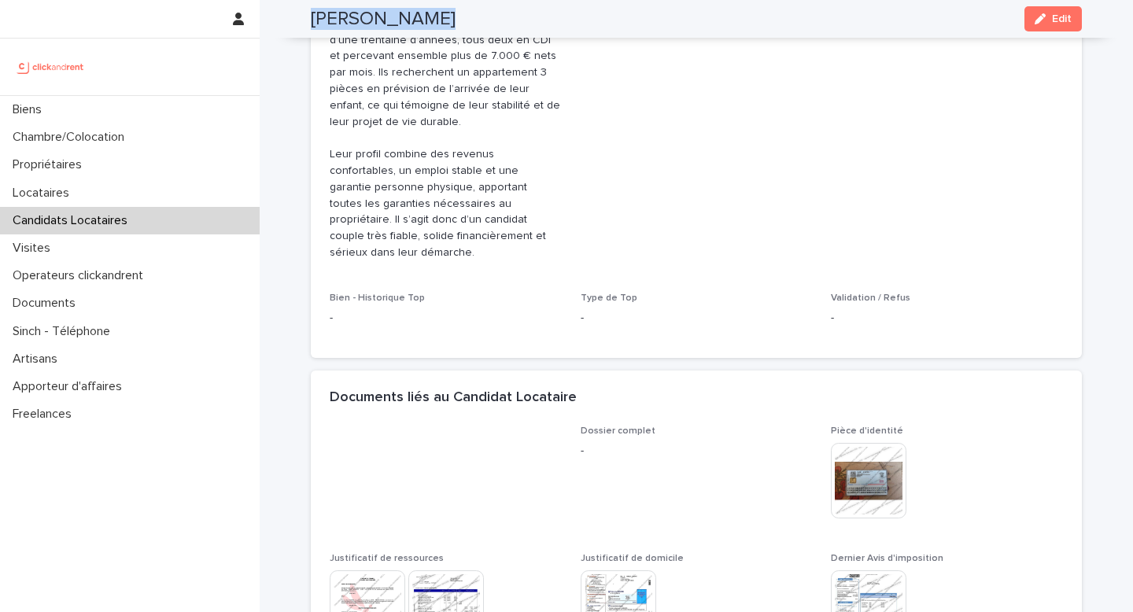
drag, startPoint x: 423, startPoint y: 22, endPoint x: 298, endPoint y: 23, distance: 124.3
click at [299, 23] on div "Janin Grandne Edit" at bounding box center [696, 19] width 847 height 38
copy h2 "[PERSON_NAME]"
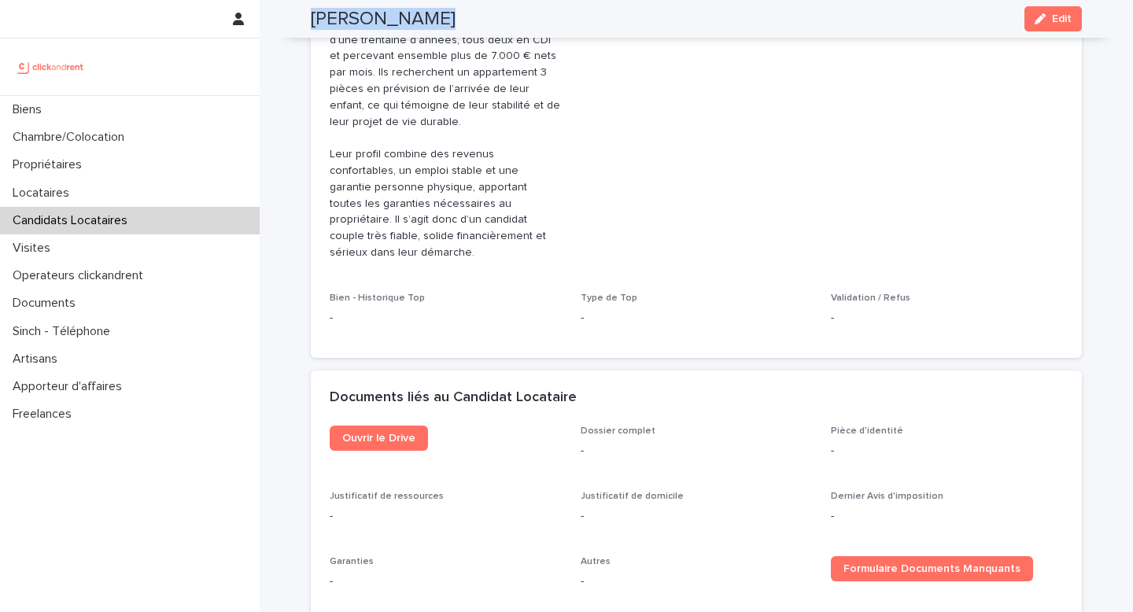
scroll to position [445, 0]
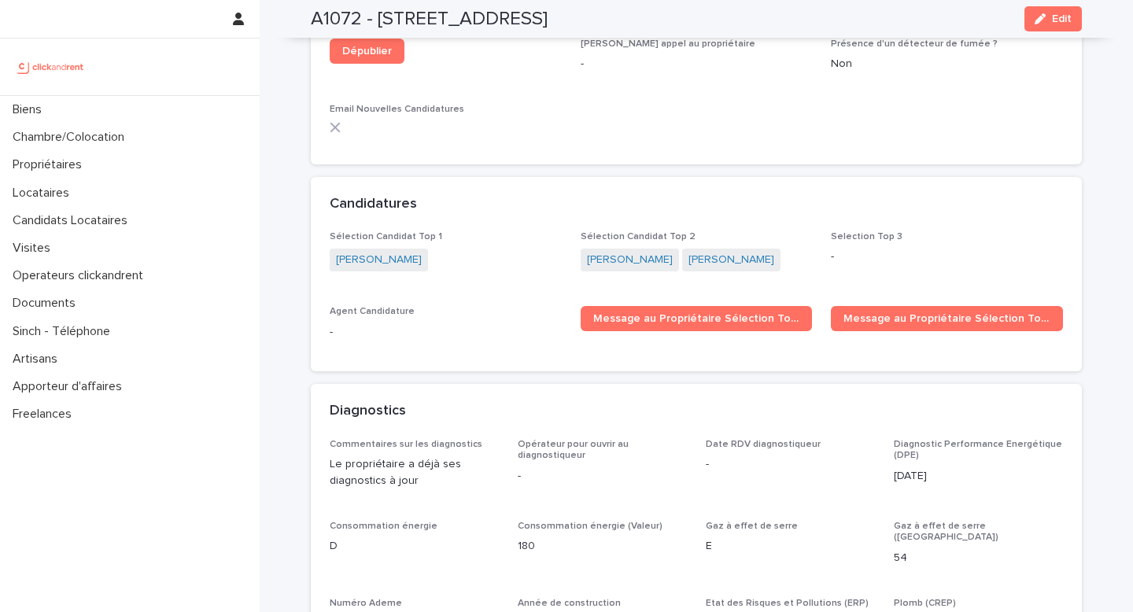
scroll to position [5006, 0]
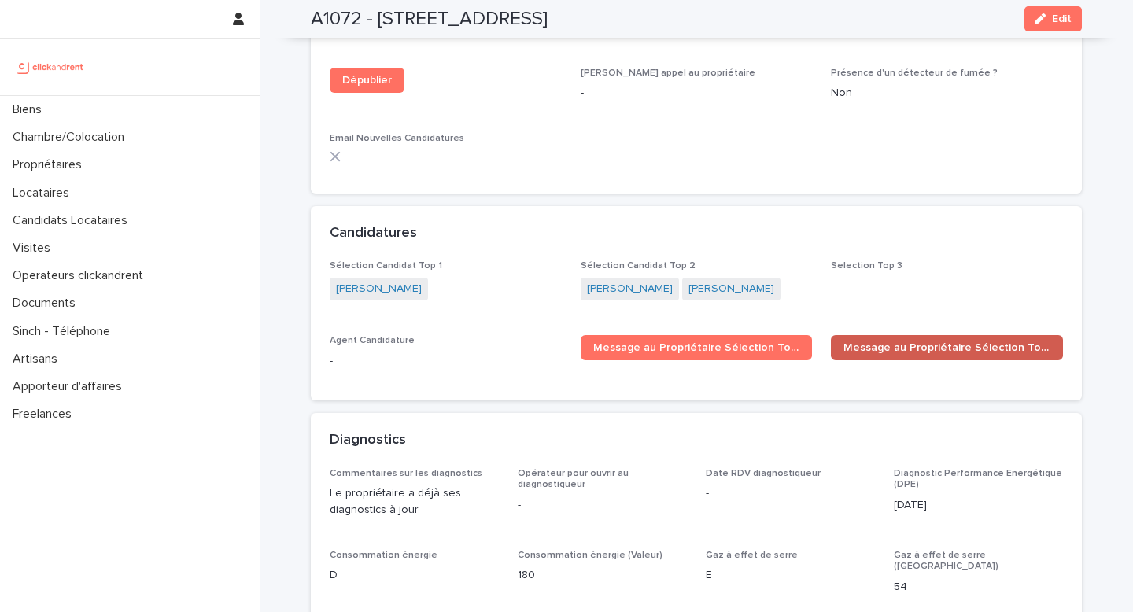
click at [870, 342] on span "Message au Propriétaire Sélection Top 2" at bounding box center [947, 347] width 207 height 11
